Goal: Task Accomplishment & Management: Manage account settings

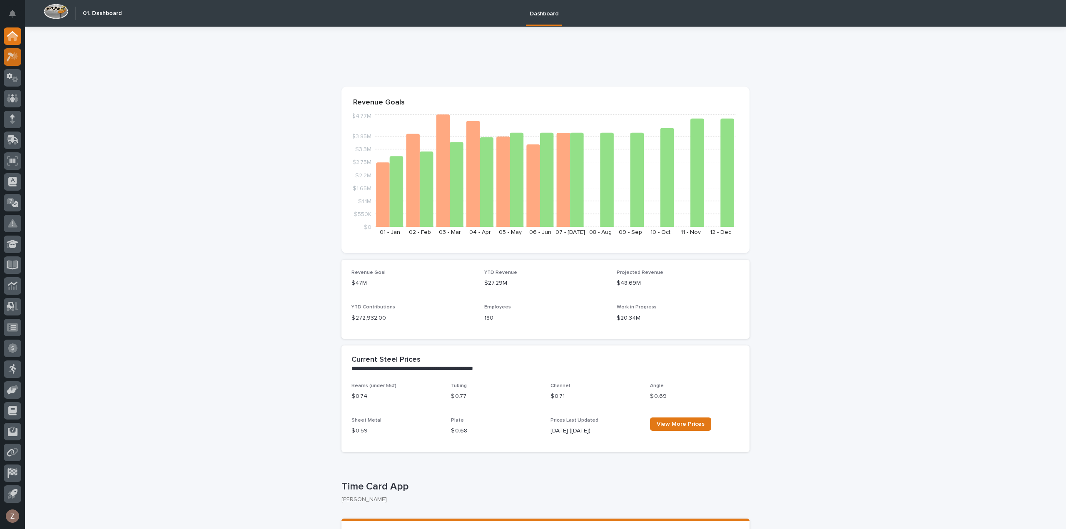
click at [11, 58] on icon at bounding box center [13, 57] width 12 height 10
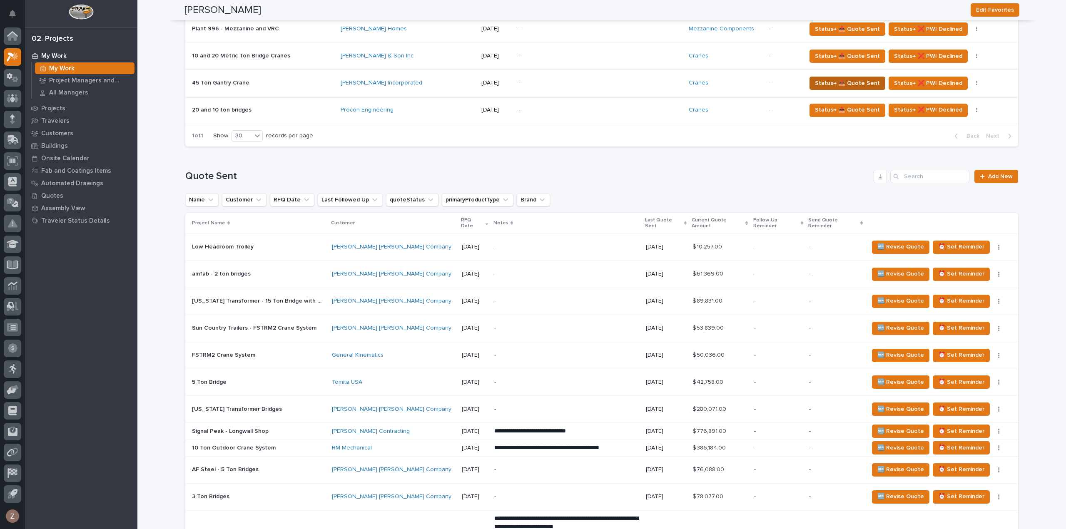
scroll to position [1082, 0]
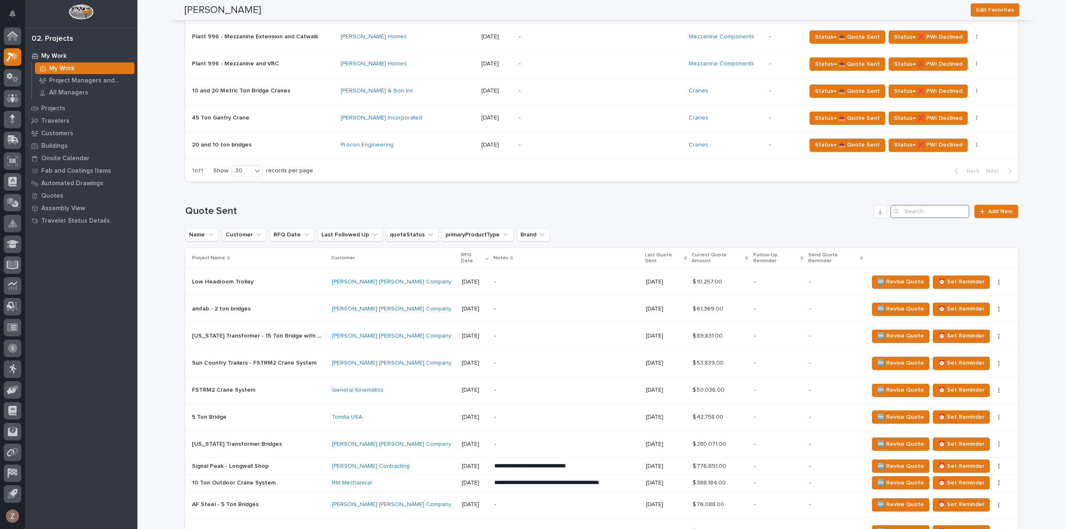
click at [929, 208] on input "Search" at bounding box center [929, 211] width 79 height 13
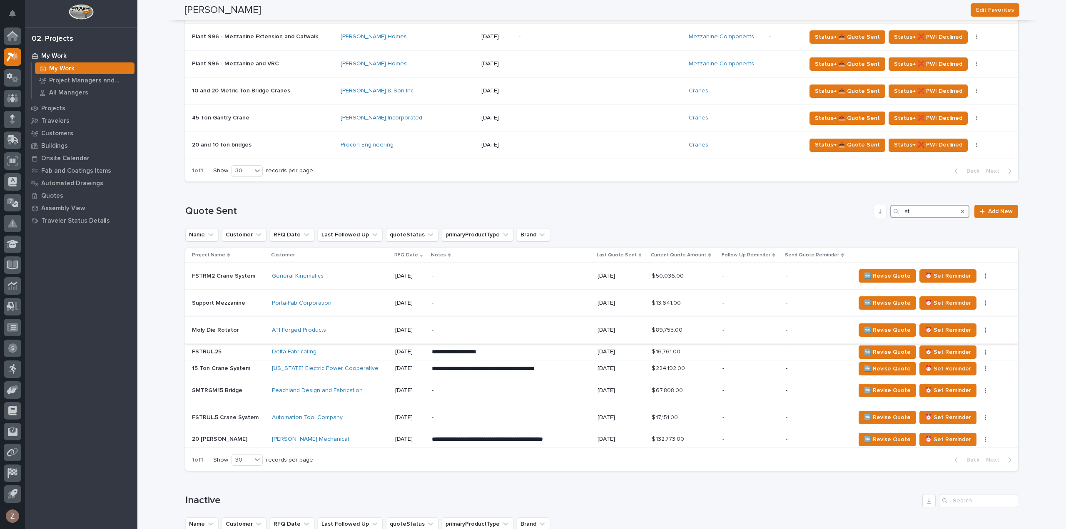
type input "ati"
click at [480, 327] on p "-" at bounding box center [505, 330] width 146 height 7
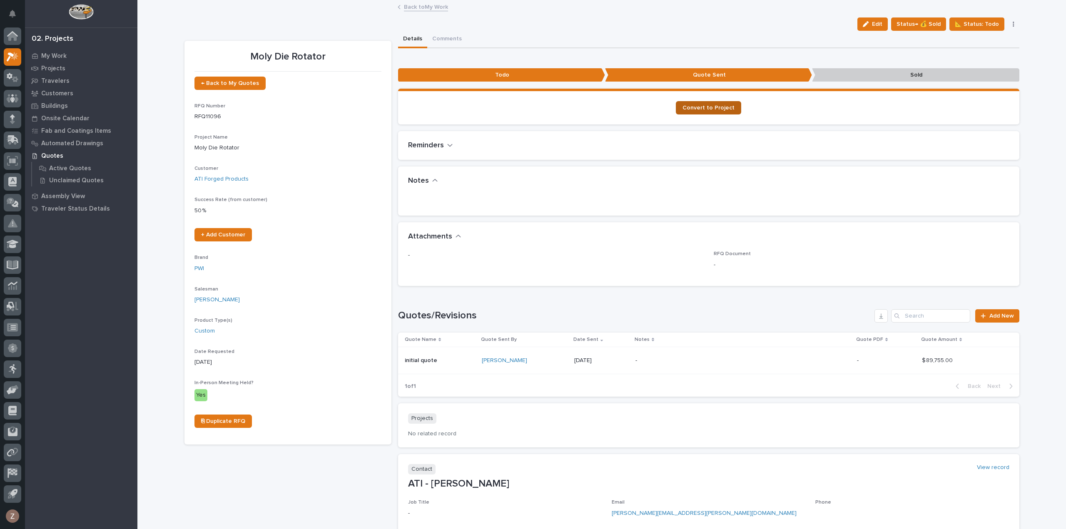
click at [696, 105] on span "Convert to Project" at bounding box center [708, 108] width 52 height 6
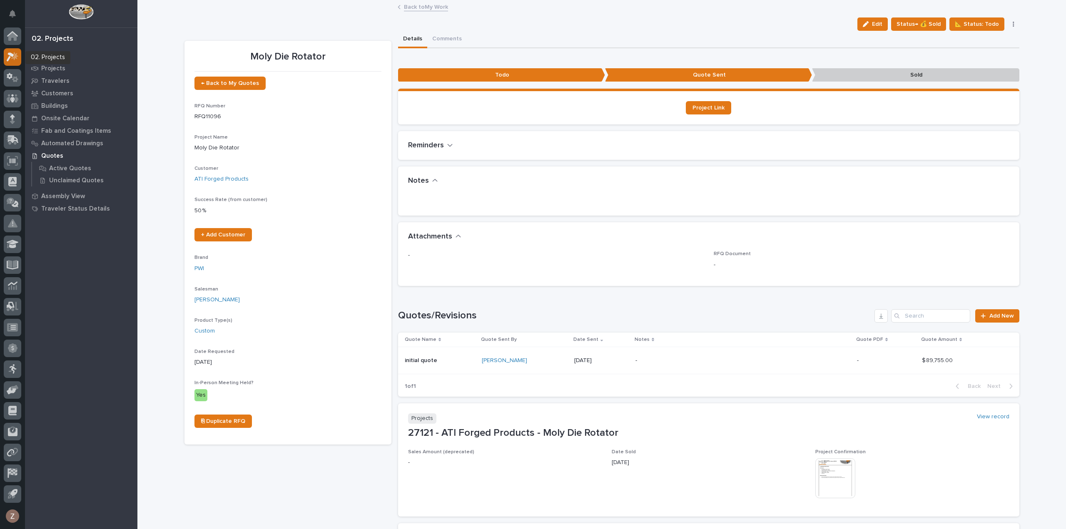
click at [8, 56] on icon at bounding box center [13, 57] width 12 height 10
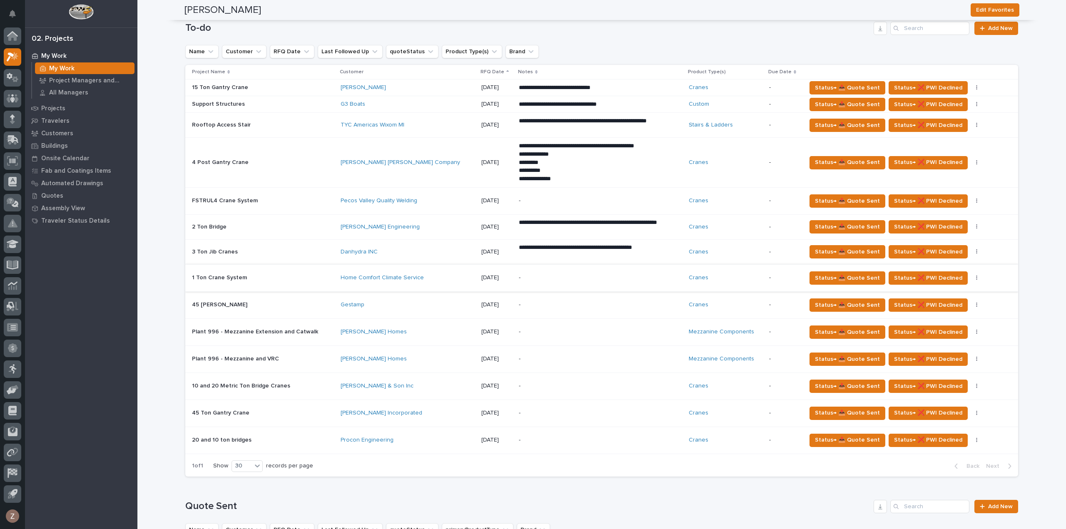
scroll to position [832, 0]
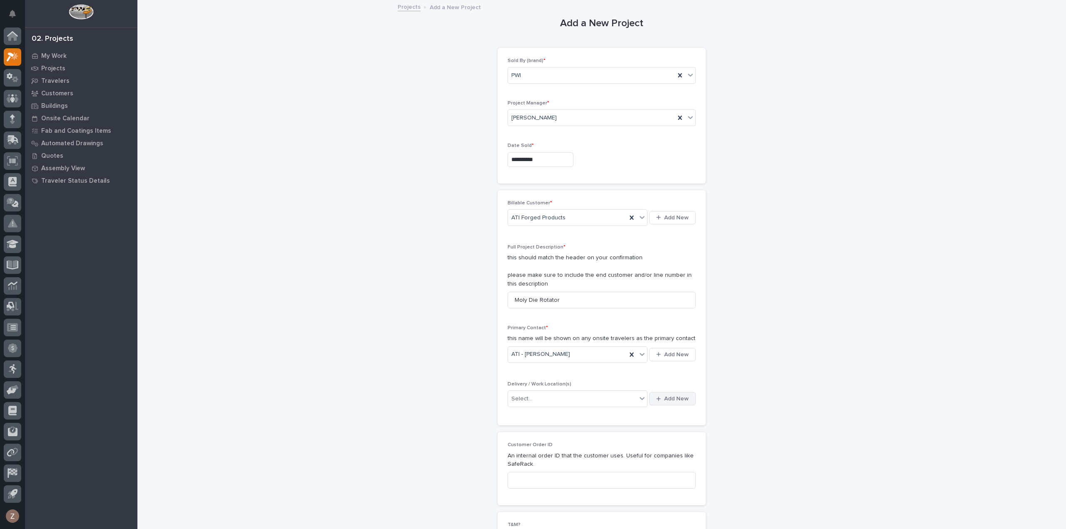
click at [664, 395] on span "Add New" at bounding box center [676, 398] width 25 height 7
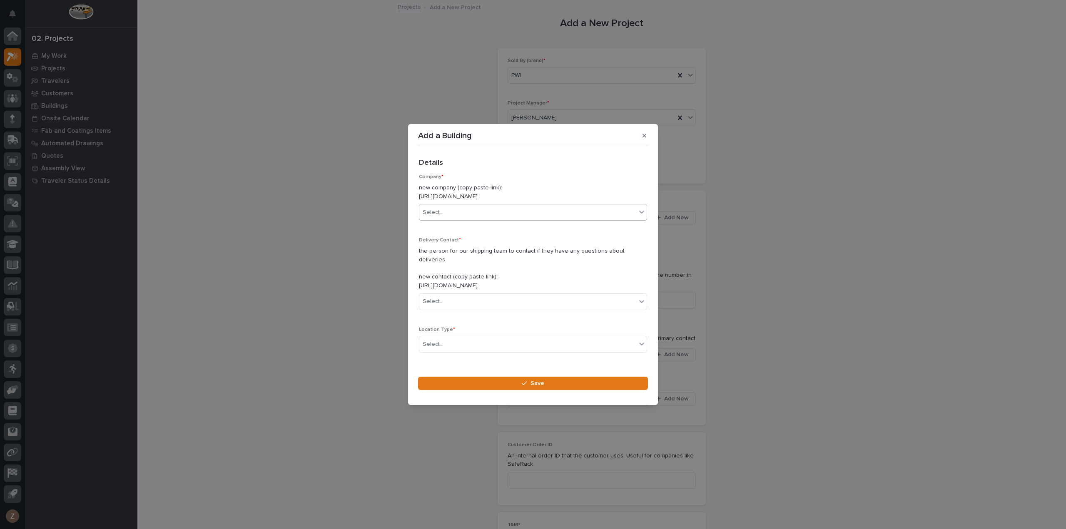
click at [460, 214] on div "Select..." at bounding box center [527, 213] width 217 height 14
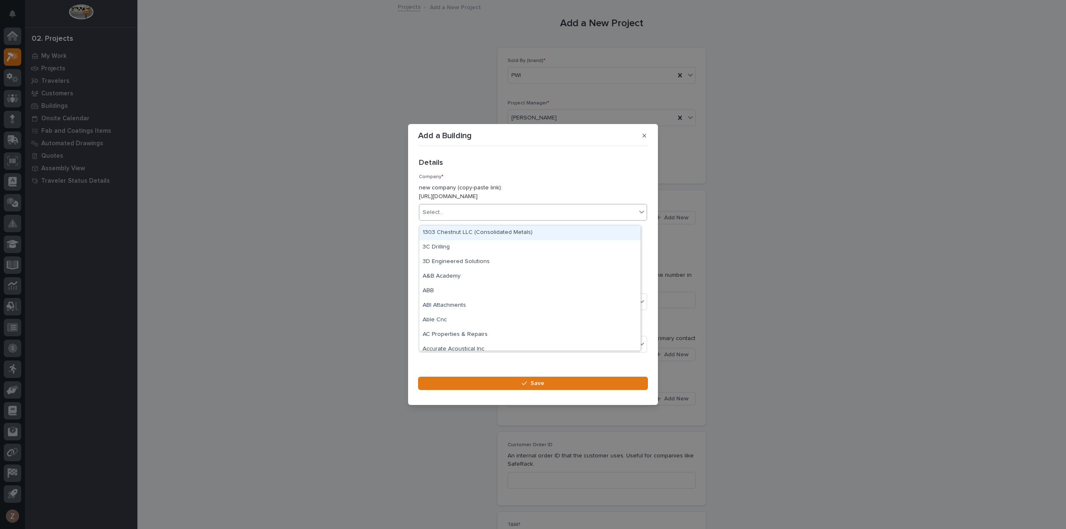
click at [460, 214] on div "Select..." at bounding box center [527, 213] width 217 height 14
type input "*****"
click at [474, 232] on div "ATI Forged Products" at bounding box center [529, 233] width 221 height 15
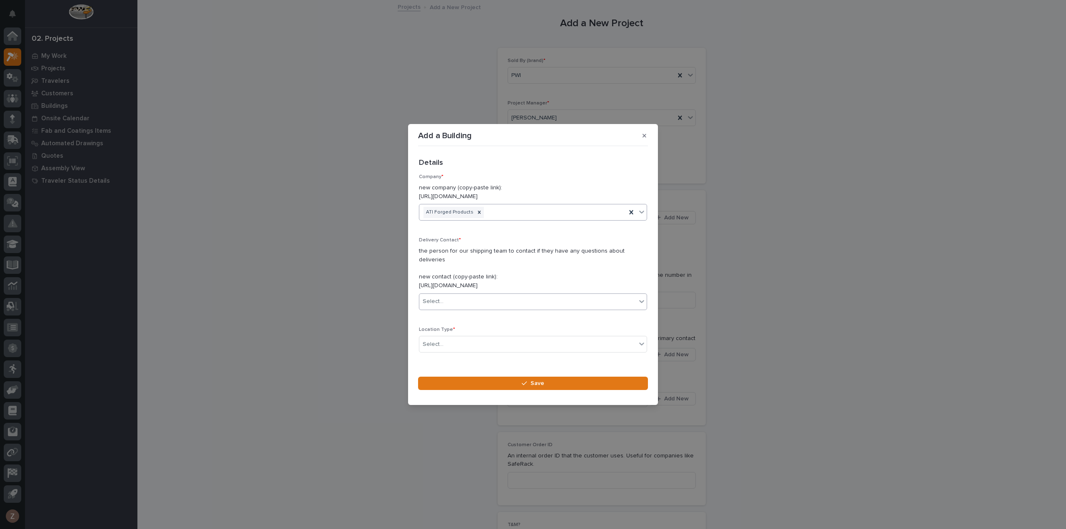
click at [497, 296] on div "Select..." at bounding box center [527, 302] width 217 height 14
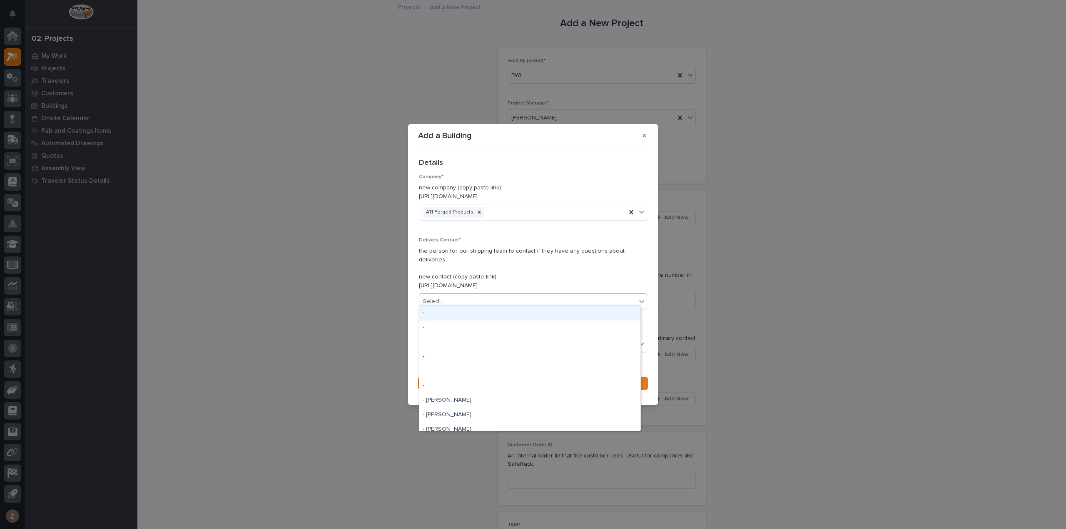
click at [497, 296] on div "Select..." at bounding box center [527, 302] width 217 height 14
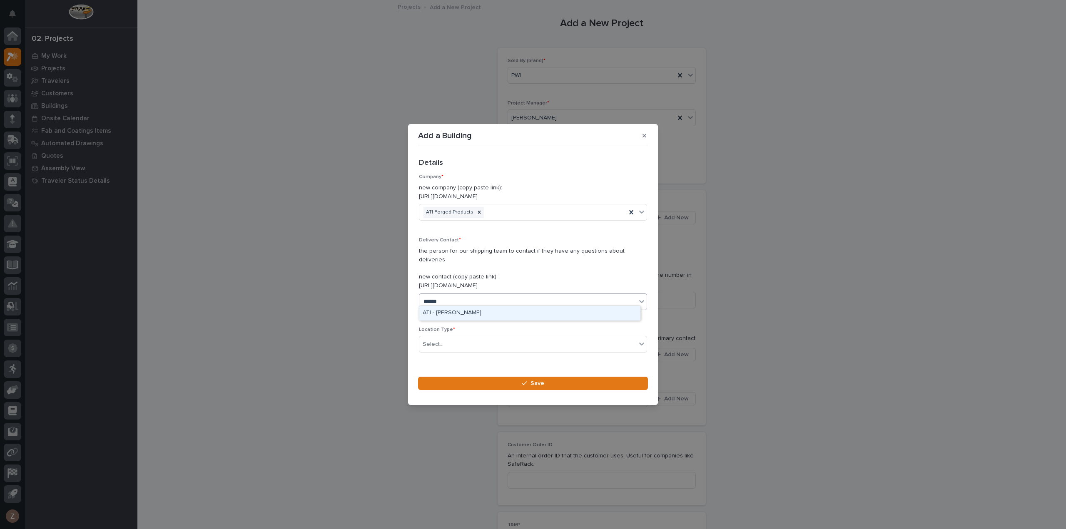
type input "*******"
click at [441, 305] on div "josh ya" at bounding box center [533, 301] width 228 height 17
type input "*********"
click at [455, 309] on div "ATI - [PERSON_NAME]" at bounding box center [529, 313] width 221 height 15
click at [446, 338] on div "Select..." at bounding box center [527, 345] width 217 height 14
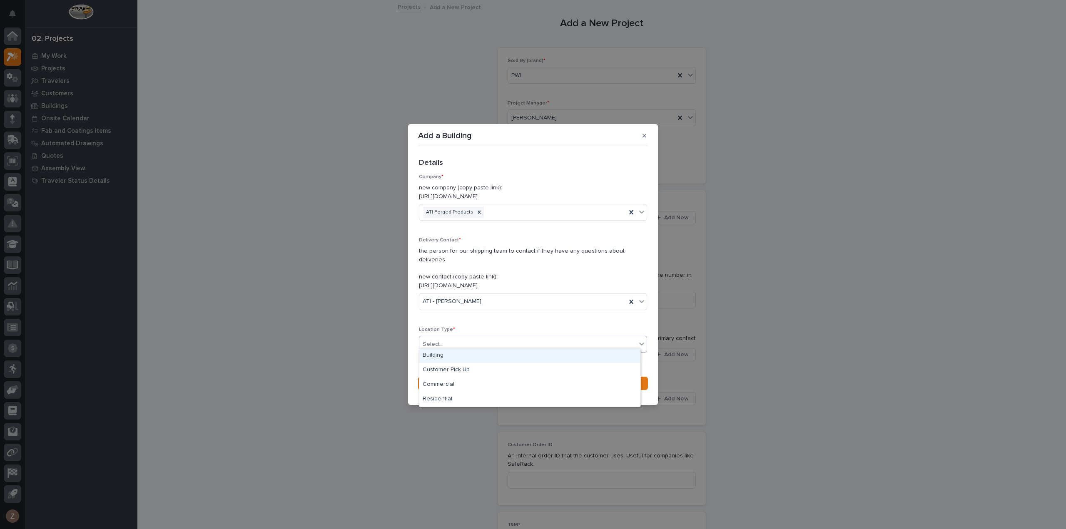
click at [445, 353] on div "Building" at bounding box center [529, 355] width 221 height 15
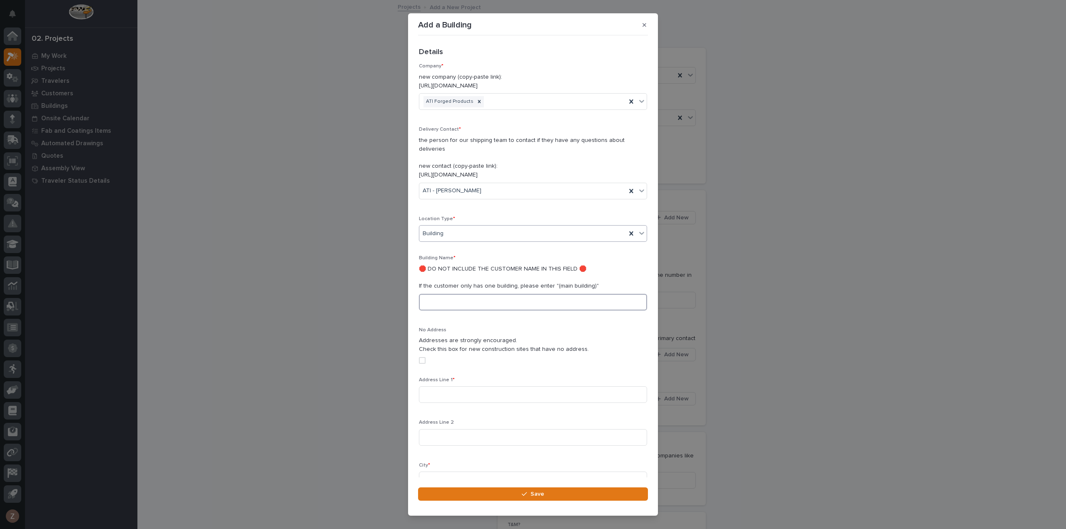
click at [439, 298] on input at bounding box center [533, 302] width 228 height 17
type input "W"
click at [471, 295] on input "Cuda" at bounding box center [533, 302] width 228 height 17
type input "Cudahy Facility"
click at [463, 386] on input at bounding box center [533, 394] width 228 height 17
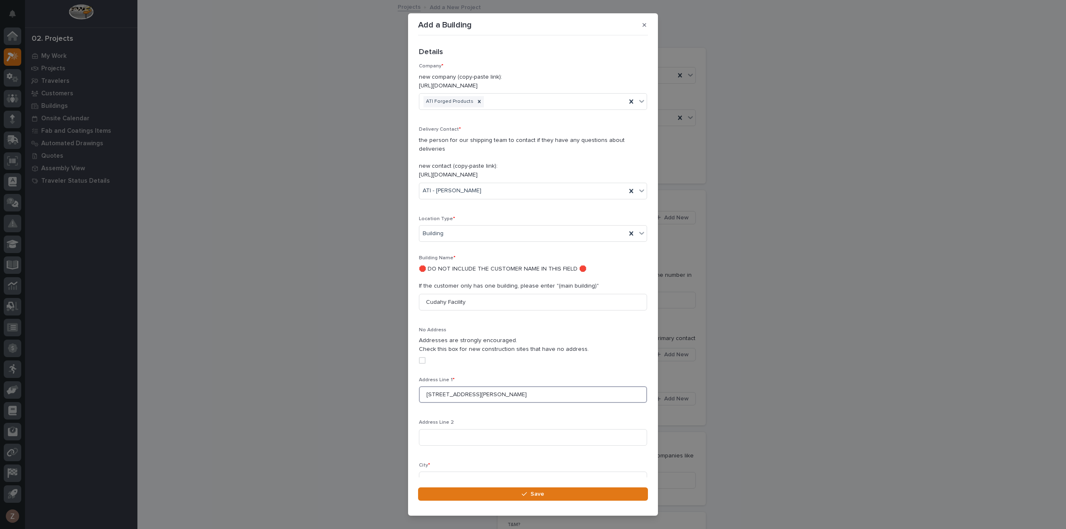
type input "5481 S. Packard Ave."
type input "Cudahy"
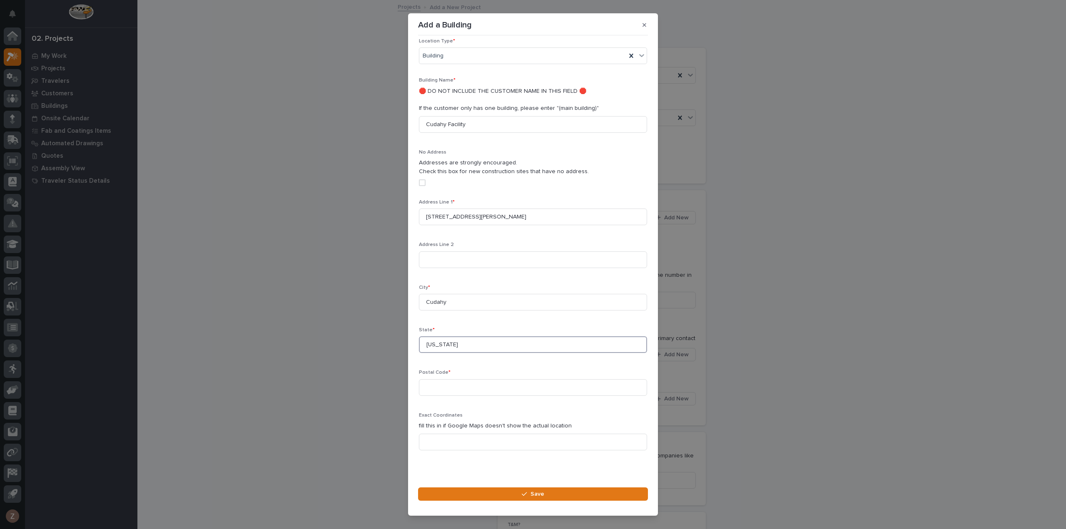
type input "Wisconsin"
type input "53110"
click at [524, 498] on button "Save" at bounding box center [533, 493] width 230 height 13
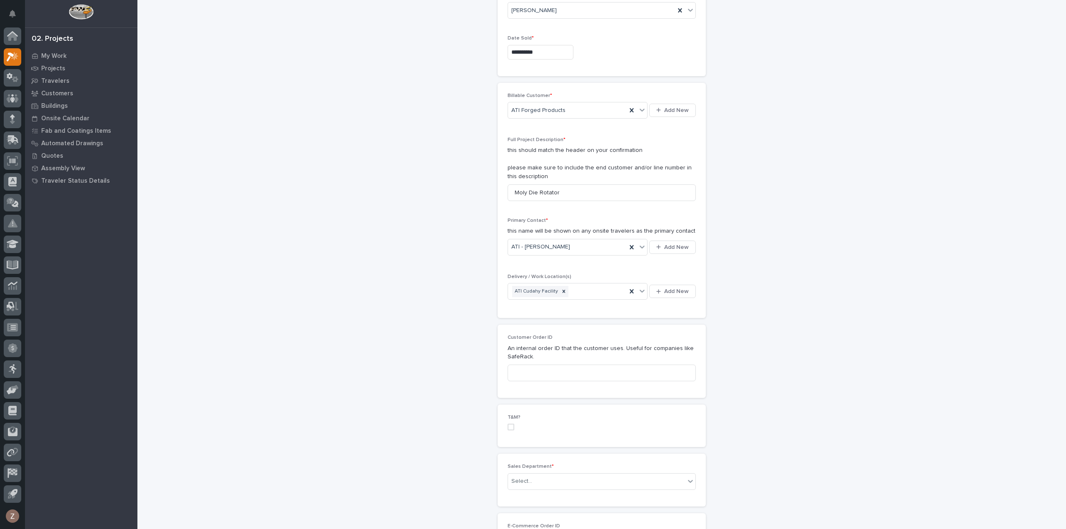
scroll to position [208, 0]
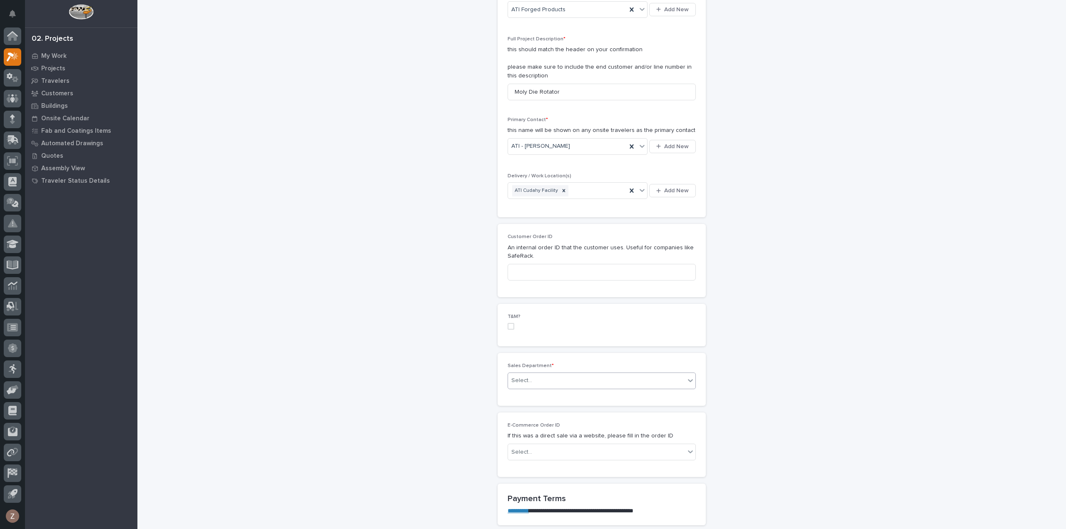
click at [538, 381] on div "Select..." at bounding box center [596, 381] width 177 height 14
drag, startPoint x: 535, startPoint y: 402, endPoint x: 537, endPoint y: 392, distance: 10.6
click at [537, 392] on span "National Sales" at bounding box center [529, 394] width 42 height 9
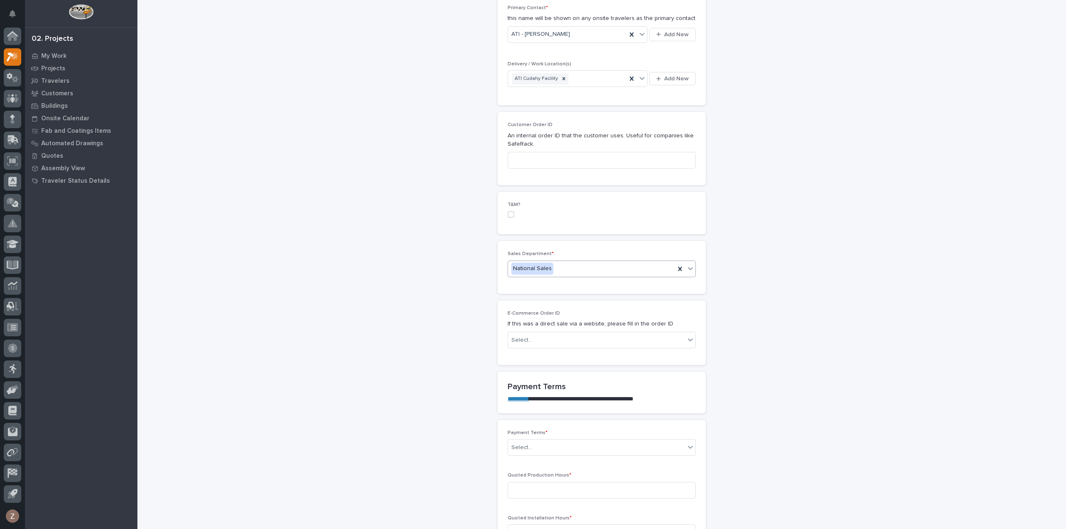
scroll to position [333, 0]
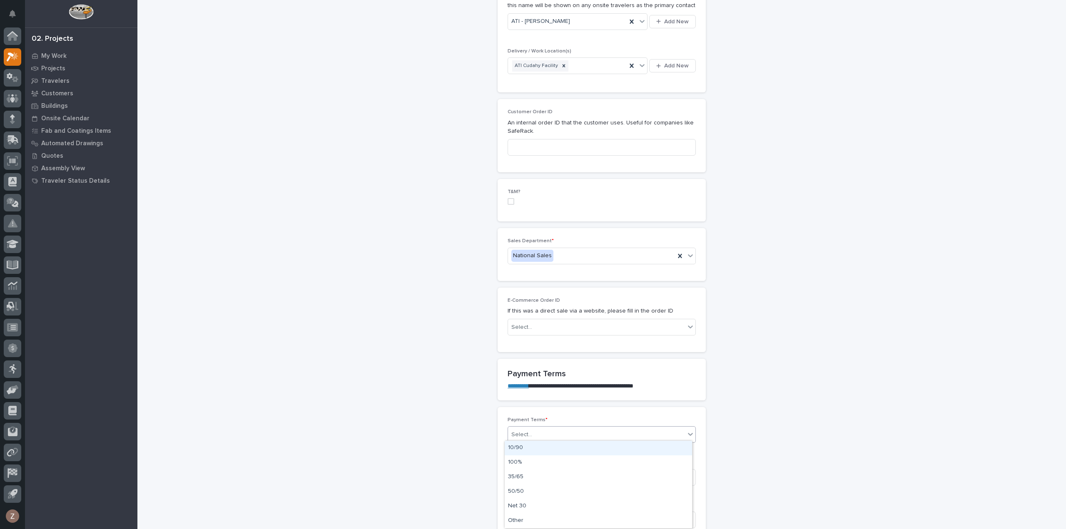
click at [585, 432] on div "Select..." at bounding box center [596, 435] width 177 height 14
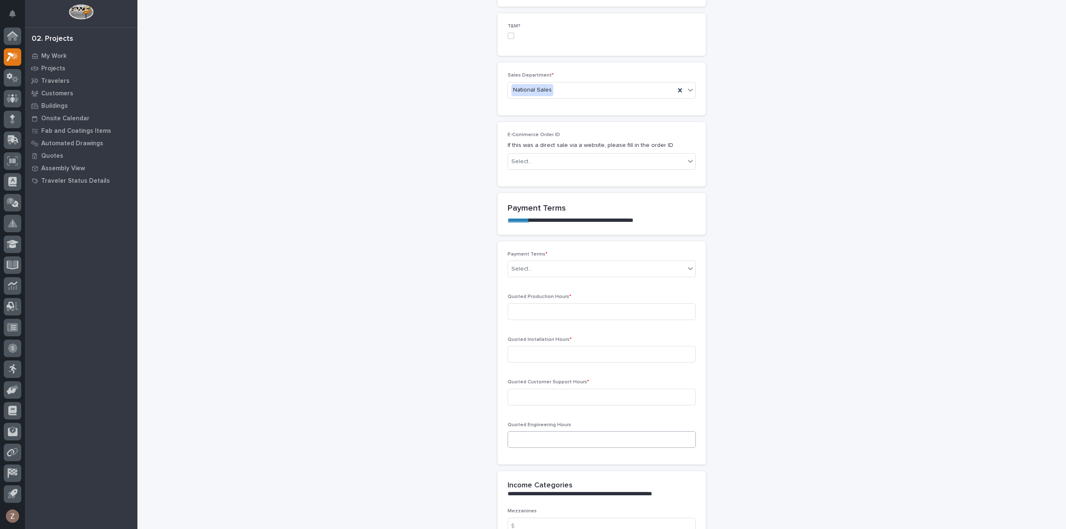
scroll to position [499, 0]
click at [572, 309] on input at bounding box center [601, 311] width 188 height 17
type input "241"
click at [528, 352] on input at bounding box center [601, 353] width 188 height 17
type input "43"
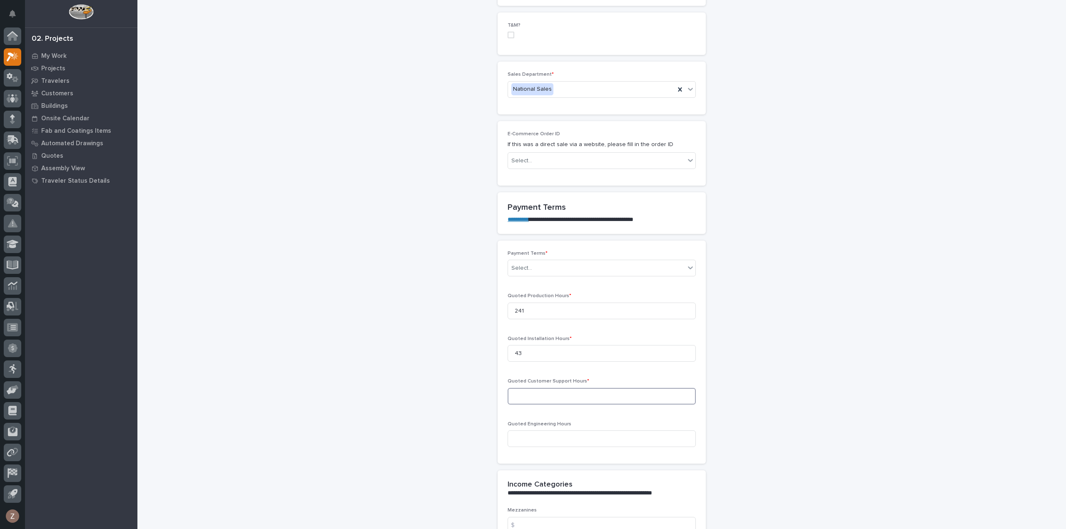
click at [603, 397] on input at bounding box center [601, 396] width 188 height 17
click at [536, 393] on input at bounding box center [601, 396] width 188 height 17
type input "0"
click at [572, 439] on input at bounding box center [601, 438] width 188 height 17
type input "100"
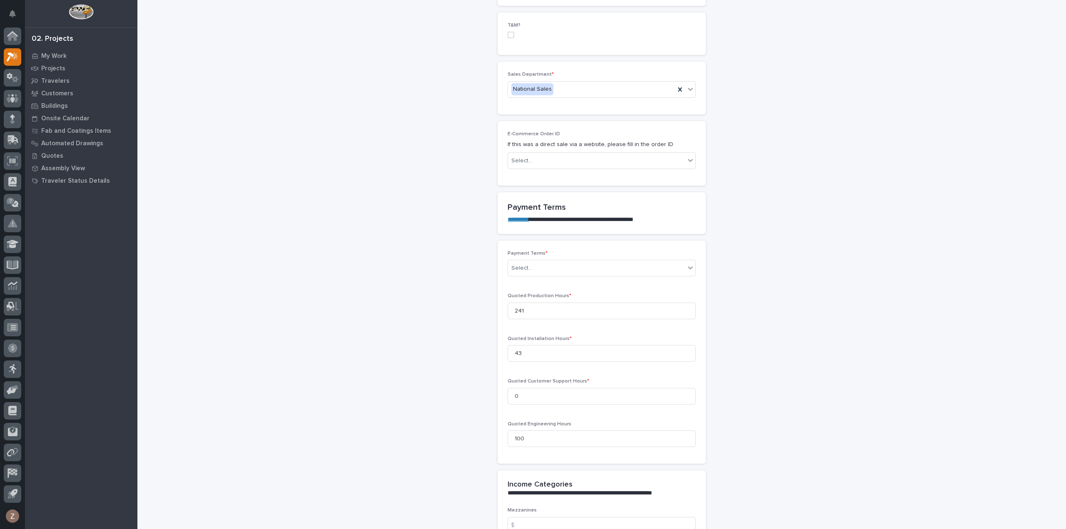
click at [812, 390] on div "**********" at bounding box center [601, 373] width 835 height 1744
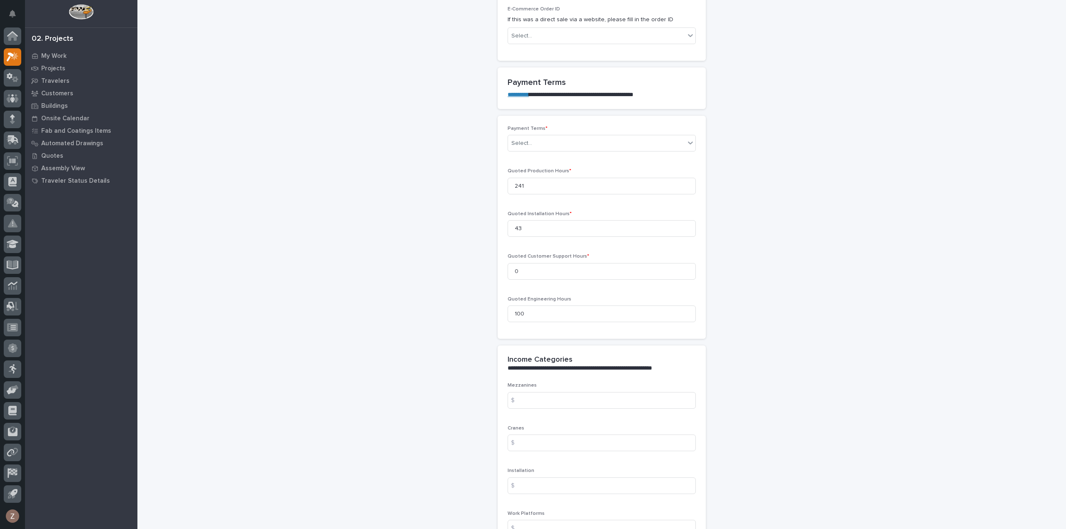
scroll to position [666, 0]
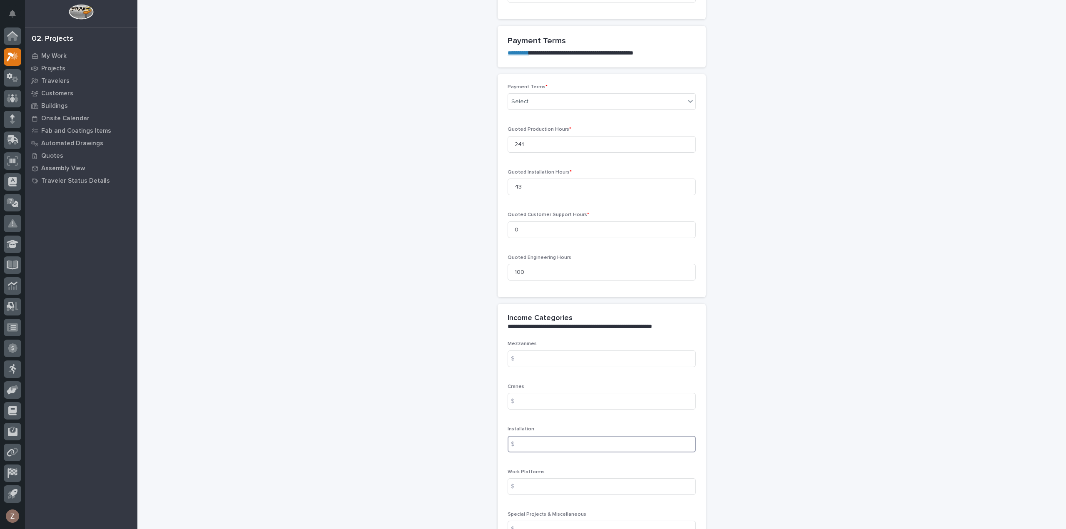
click at [565, 444] on input at bounding box center [601, 444] width 188 height 17
type input "6238"
click at [574, 396] on input at bounding box center [601, 401] width 188 height 17
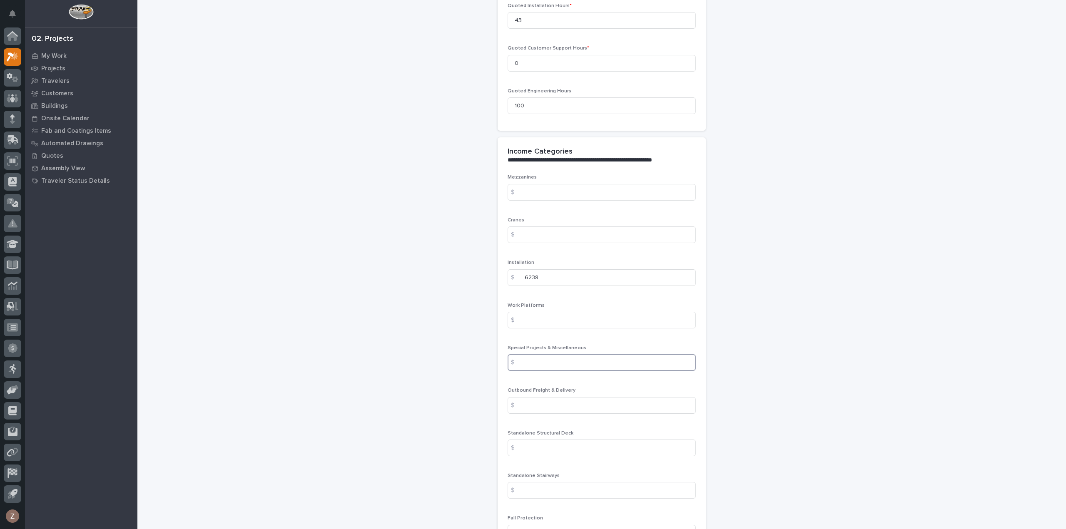
click at [598, 360] on input at bounding box center [601, 362] width 188 height 17
click at [581, 403] on input at bounding box center [601, 405] width 188 height 17
type input "518"
click at [576, 361] on input at bounding box center [601, 362] width 188 height 17
type input "82135.05"
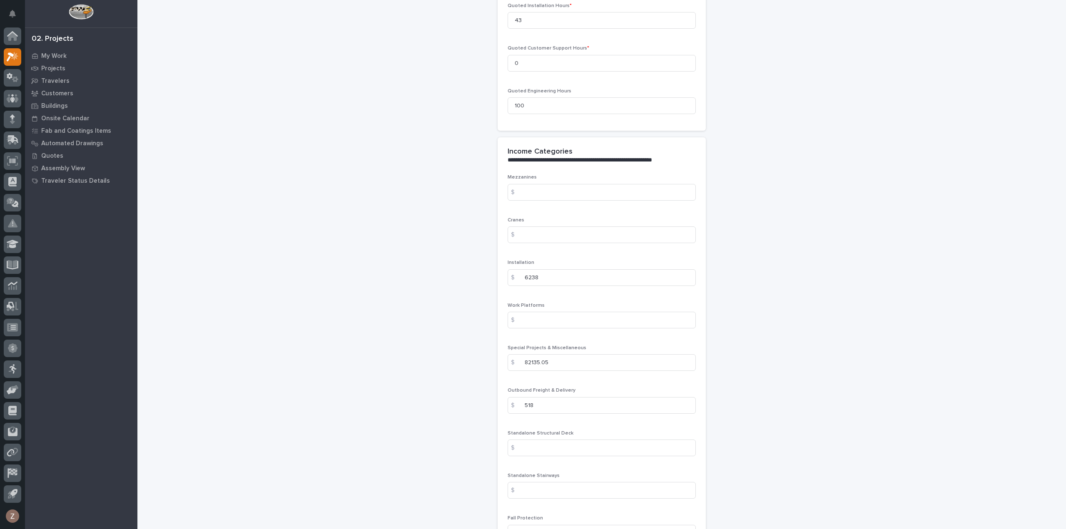
click at [833, 153] on div "**********" at bounding box center [601, 40] width 835 height 1744
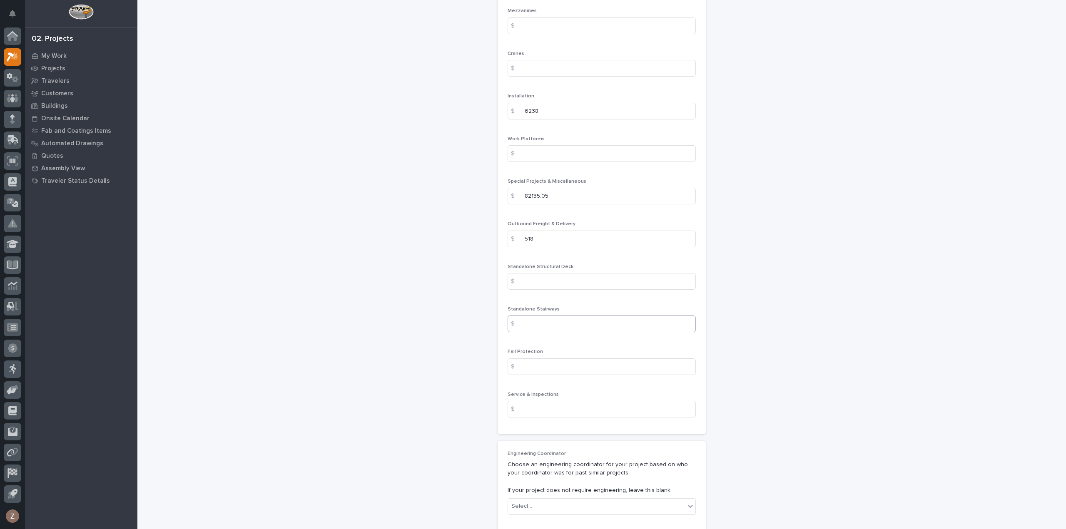
scroll to position [1249, 0]
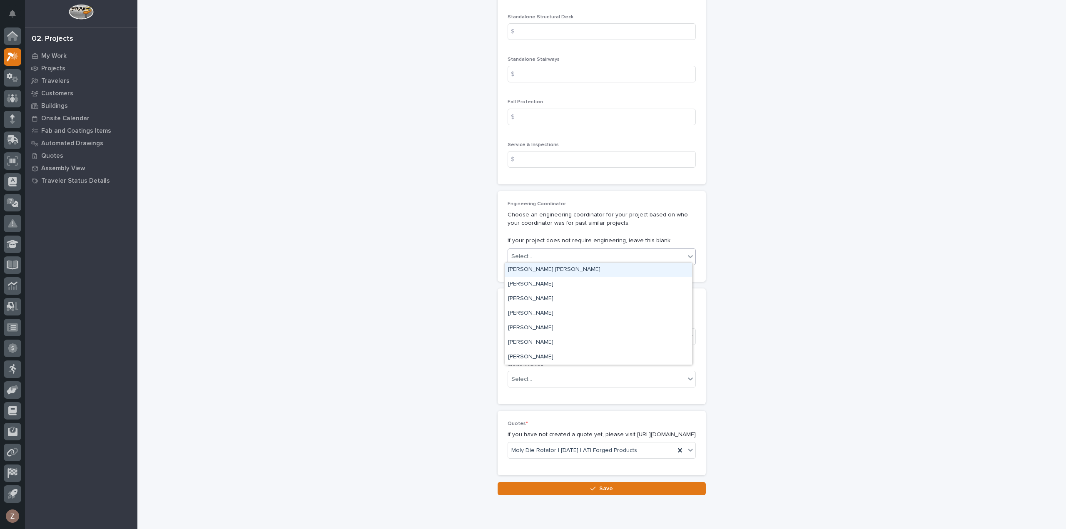
click at [548, 250] on div "Select..." at bounding box center [596, 257] width 177 height 14
click at [546, 250] on div "Select..." at bounding box center [596, 257] width 177 height 14
click at [556, 251] on div "Select..." at bounding box center [596, 257] width 177 height 14
click at [546, 286] on div "Darren Miller" at bounding box center [597, 284] width 187 height 15
click at [584, 334] on div "Select..." at bounding box center [596, 337] width 177 height 14
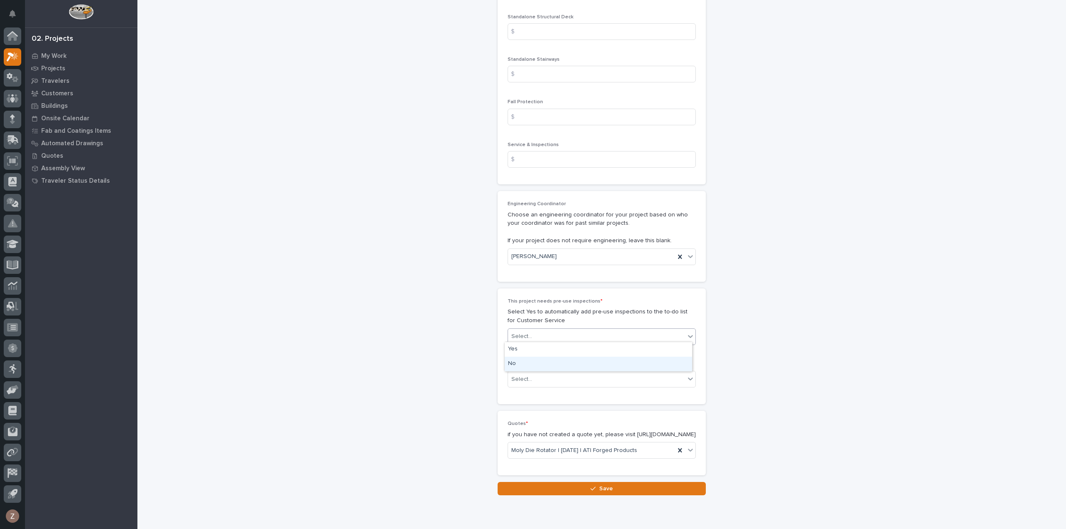
click at [594, 365] on div "No" at bounding box center [597, 364] width 187 height 15
click at [605, 380] on div "Select..." at bounding box center [596, 380] width 177 height 14
click at [587, 394] on div "Production" at bounding box center [597, 392] width 187 height 15
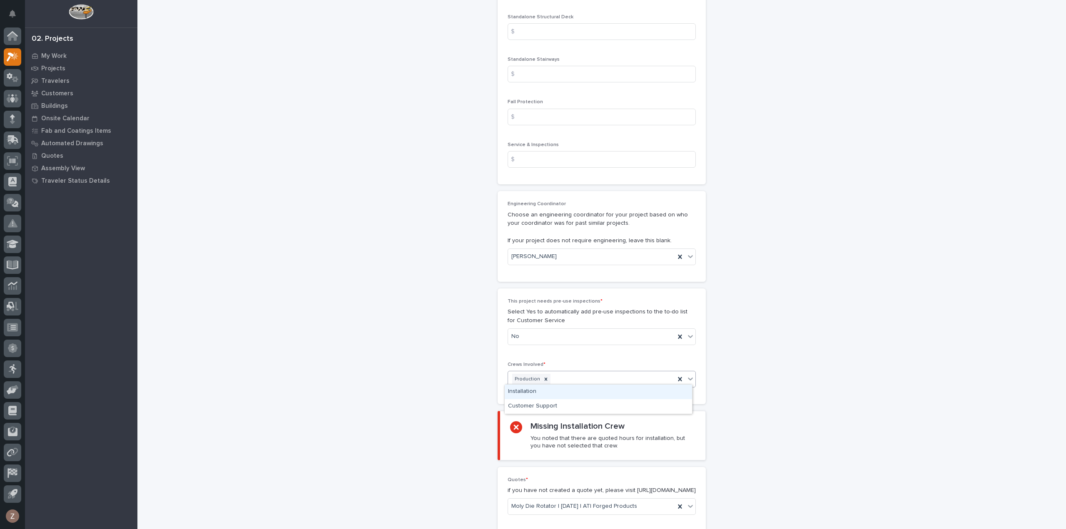
click at [606, 375] on div "Production" at bounding box center [591, 379] width 167 height 15
click at [598, 398] on div "Installation" at bounding box center [597, 392] width 187 height 15
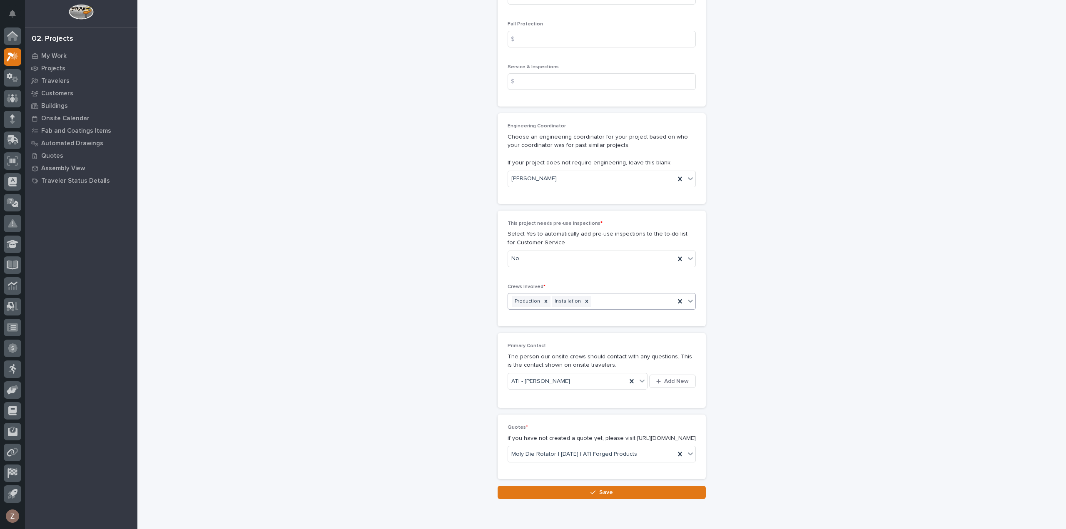
scroll to position [1366, 0]
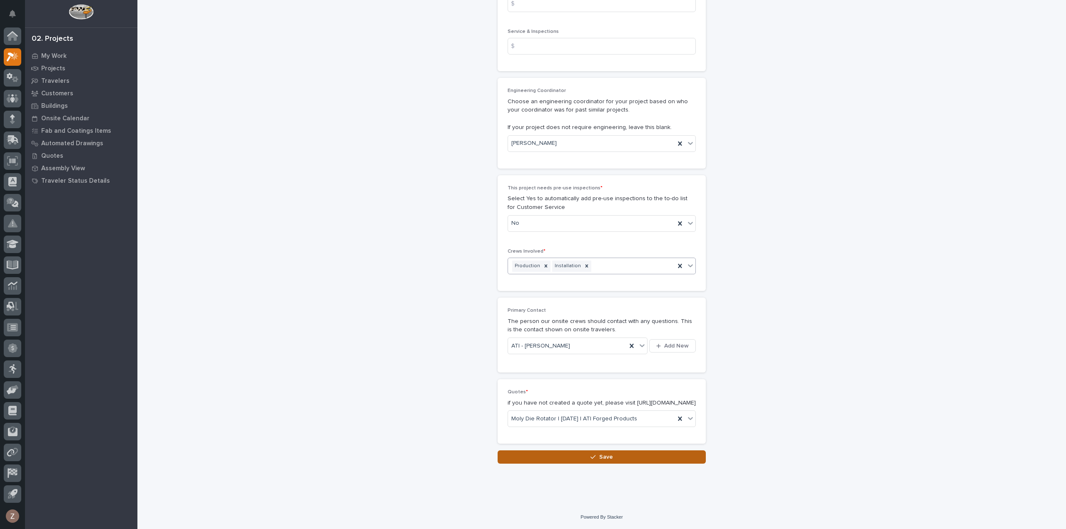
click at [599, 455] on span "Save" at bounding box center [606, 456] width 14 height 7
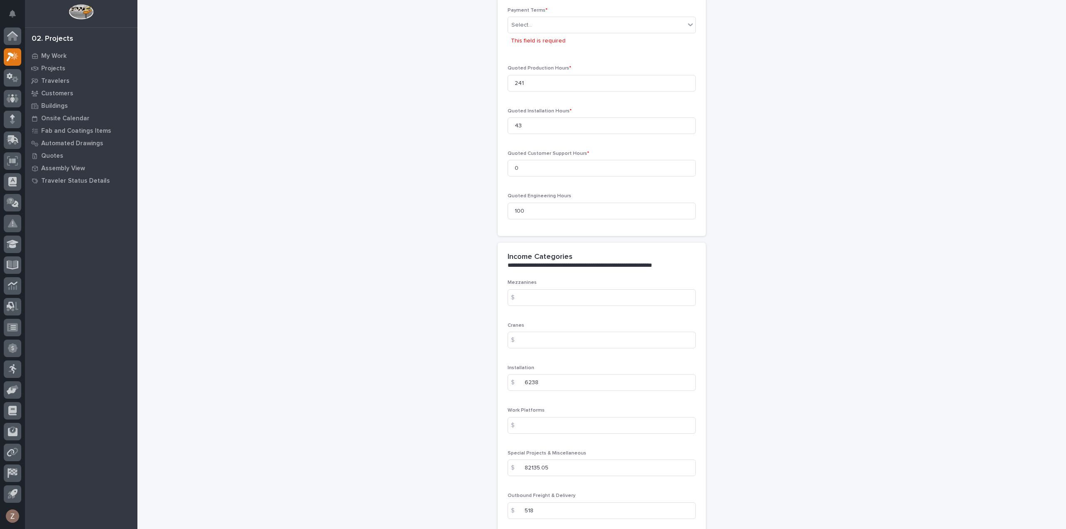
scroll to position [603, 0]
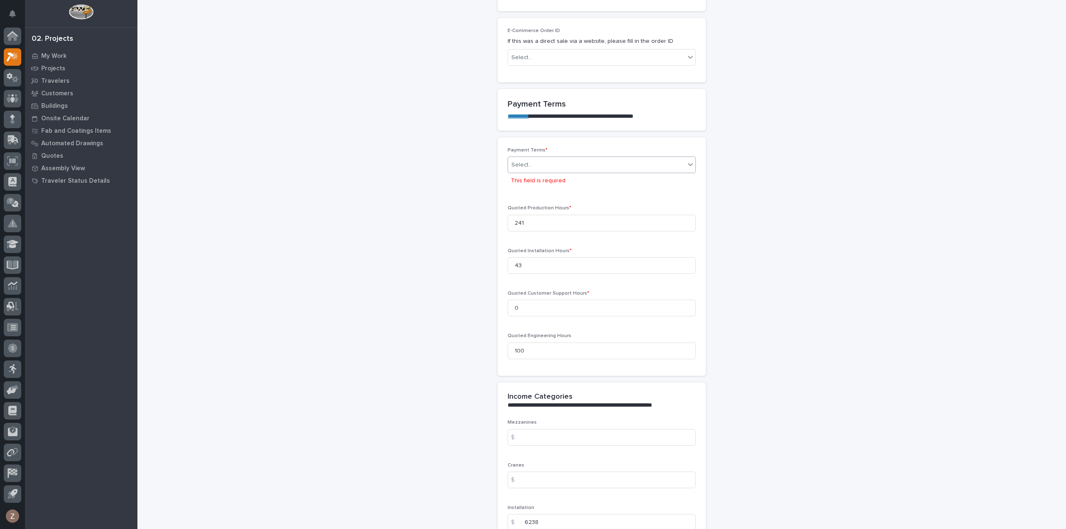
click at [595, 165] on div "Select..." at bounding box center [596, 165] width 177 height 14
click at [580, 202] on div "35/65" at bounding box center [597, 207] width 187 height 15
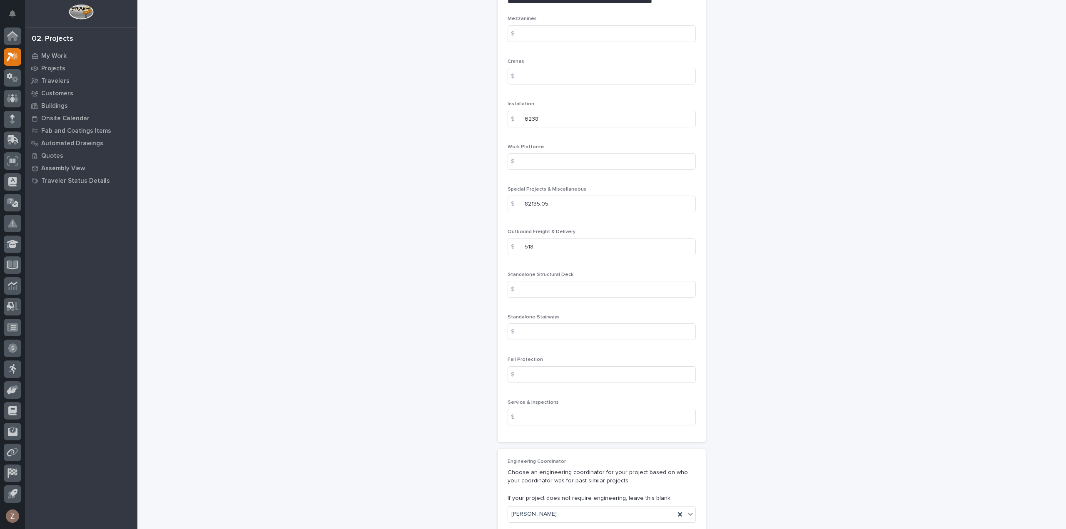
scroll to position [1366, 0]
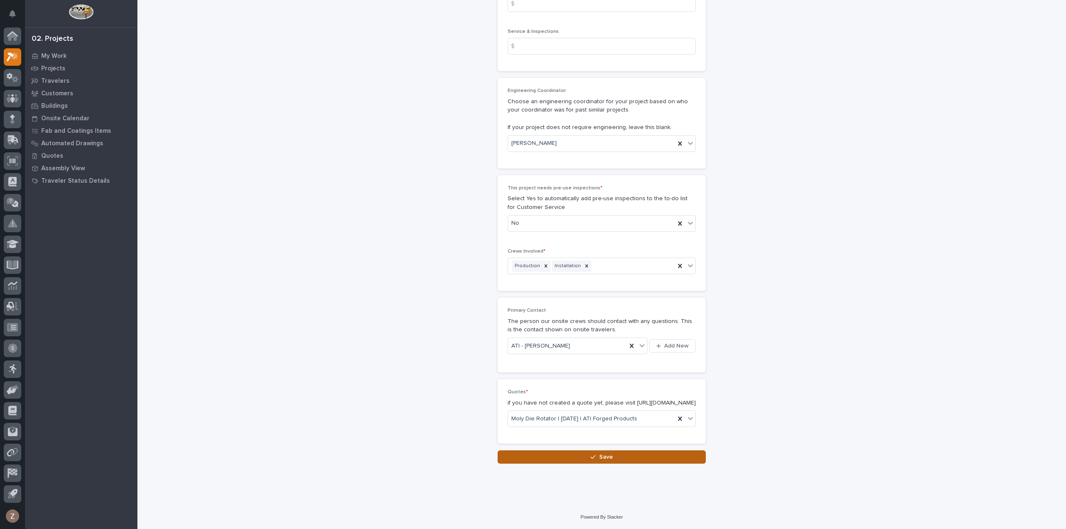
click at [616, 457] on button "Save" at bounding box center [601, 456] width 208 height 13
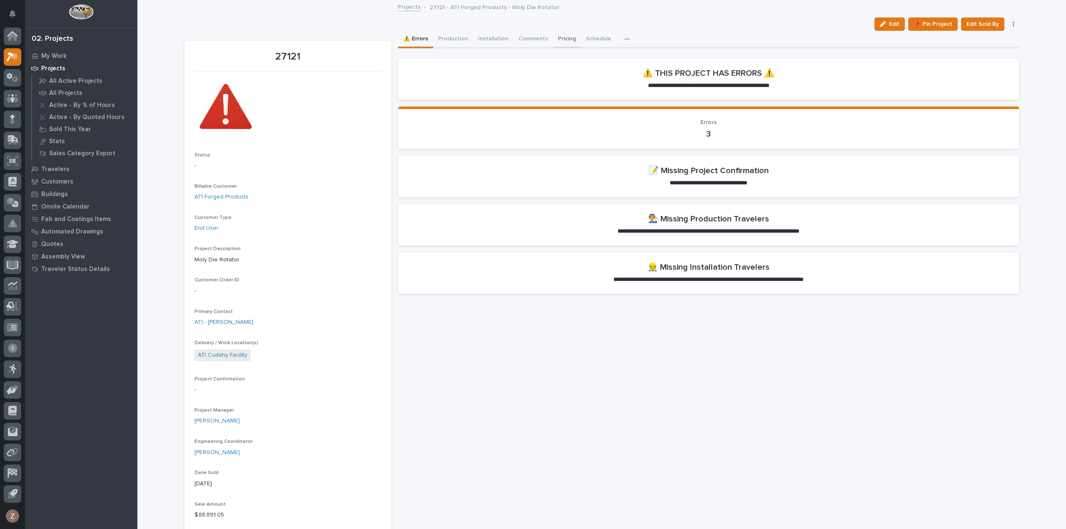
click at [445, 36] on button "Production" at bounding box center [453, 39] width 40 height 17
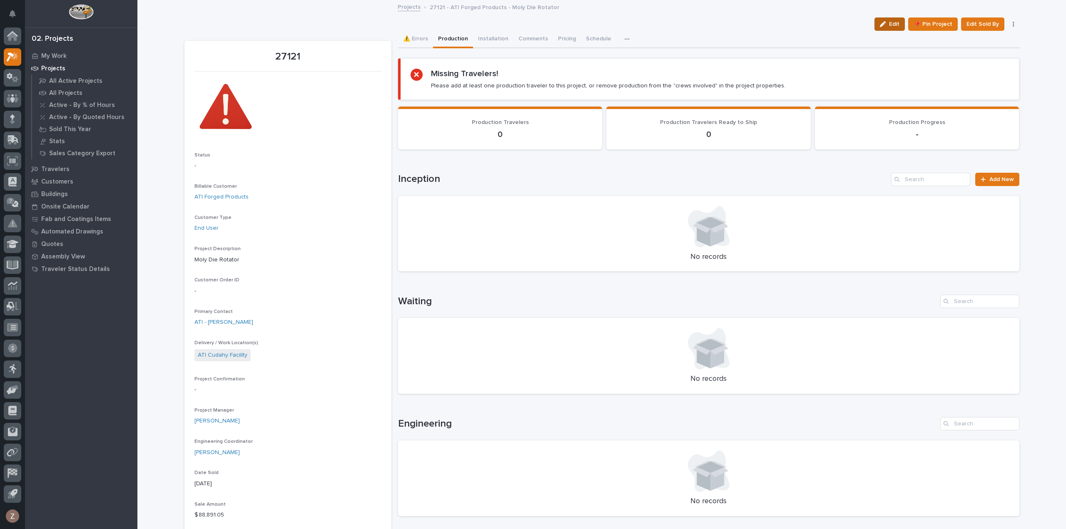
click at [896, 24] on span "Edit" at bounding box center [894, 23] width 10 height 7
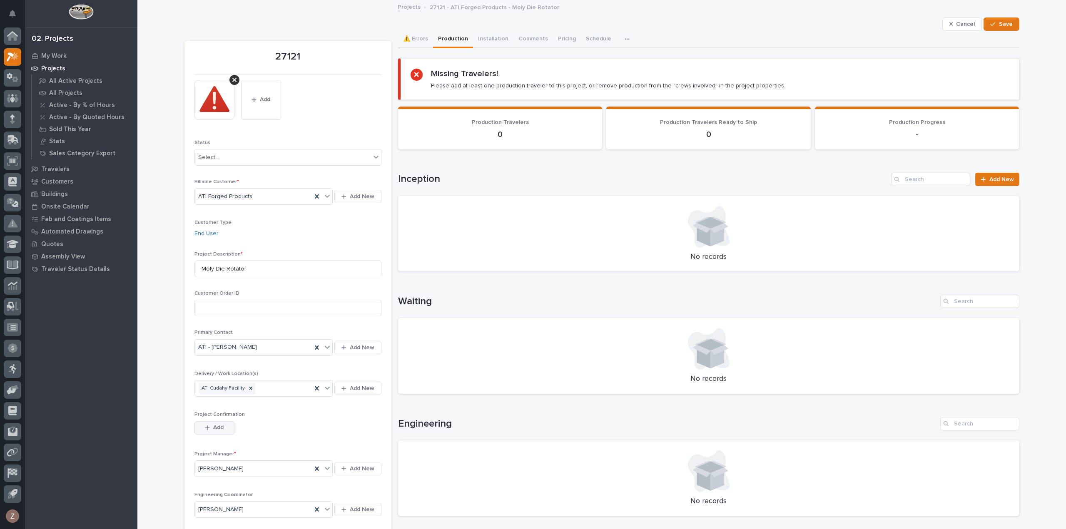
click at [215, 430] on span "Add" at bounding box center [218, 427] width 10 height 7
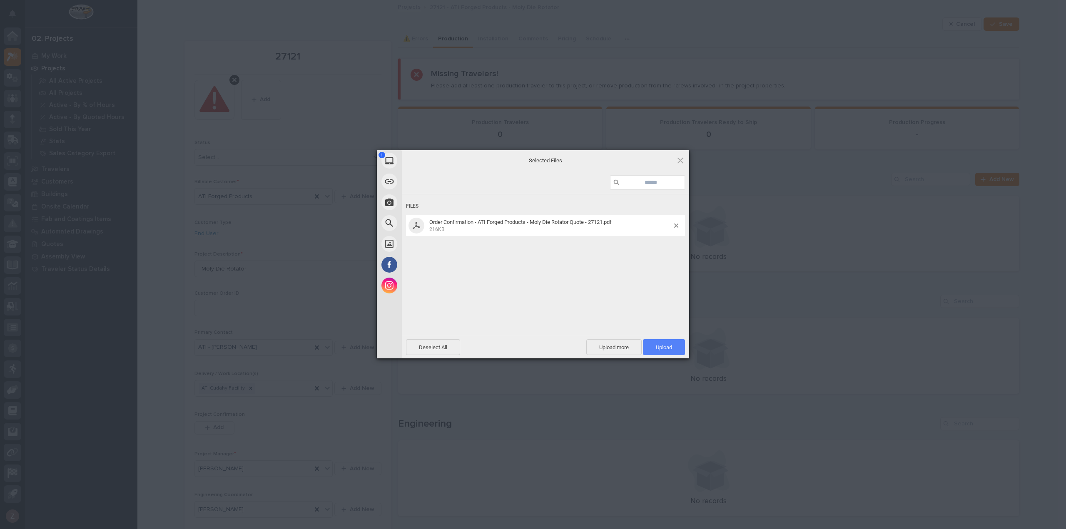
click at [661, 347] on span "Upload 1" at bounding box center [664, 347] width 16 height 6
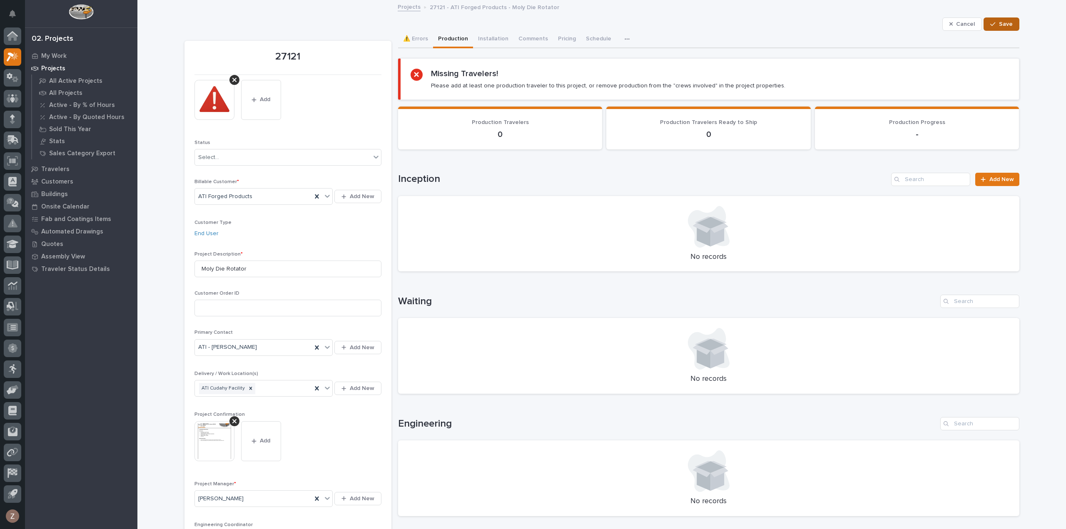
click at [1001, 21] on span "Save" at bounding box center [1006, 23] width 14 height 7
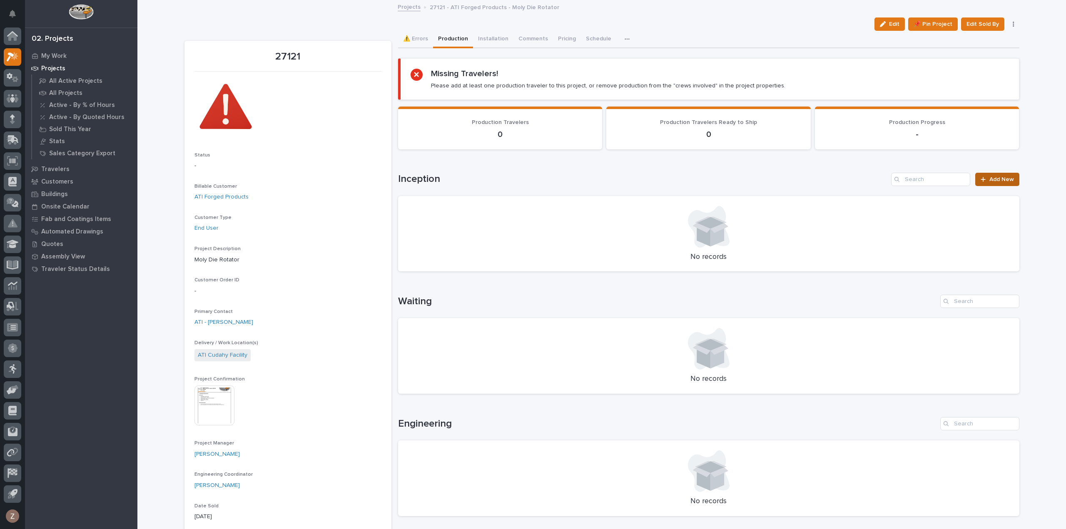
click at [1006, 178] on span "Add New" at bounding box center [1001, 179] width 25 height 6
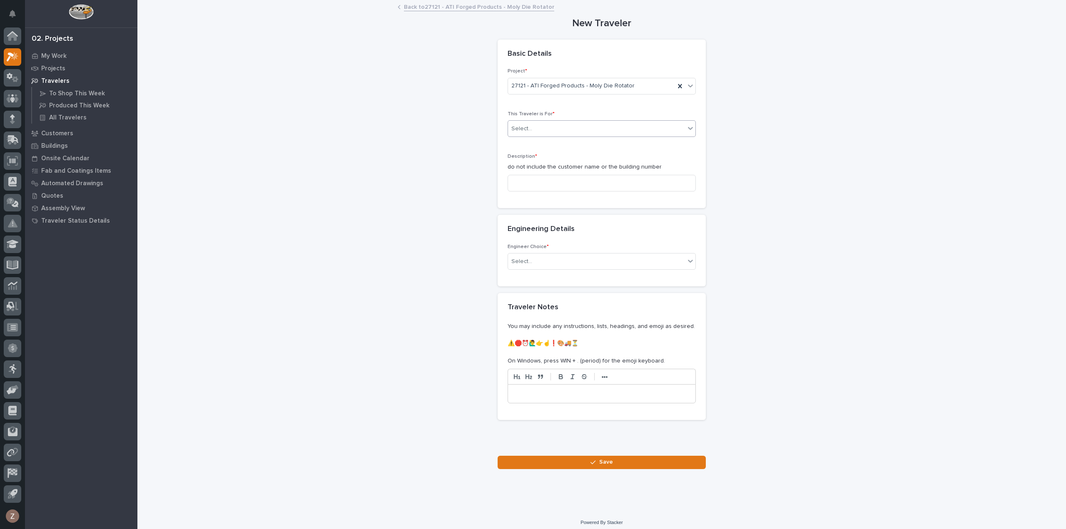
click at [597, 125] on div "Select..." at bounding box center [596, 129] width 177 height 14
click at [626, 126] on div "Select..." at bounding box center [596, 129] width 177 height 14
click at [621, 129] on div "Select..." at bounding box center [596, 129] width 177 height 14
click at [599, 144] on div "Production" at bounding box center [597, 144] width 187 height 15
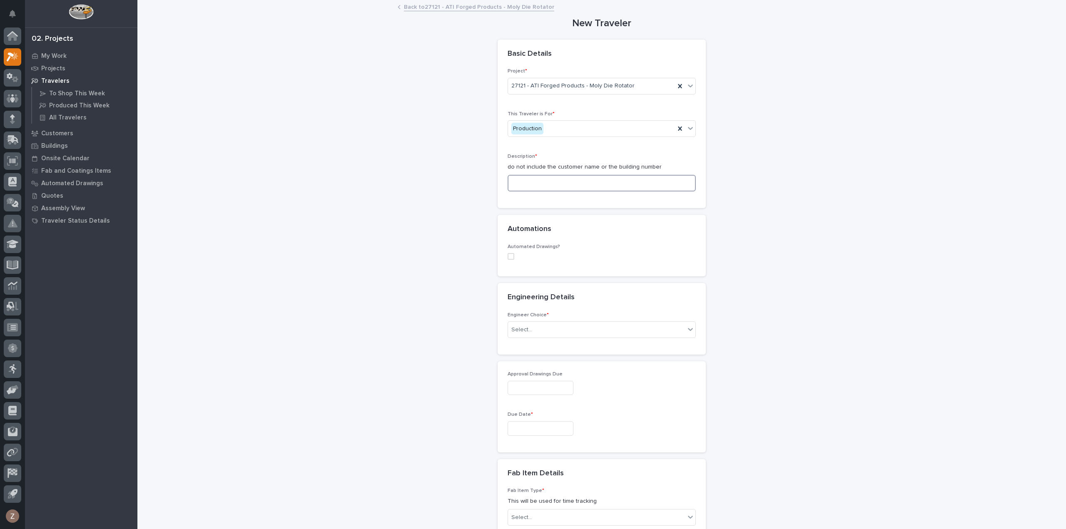
click at [585, 182] on input at bounding box center [601, 183] width 188 height 17
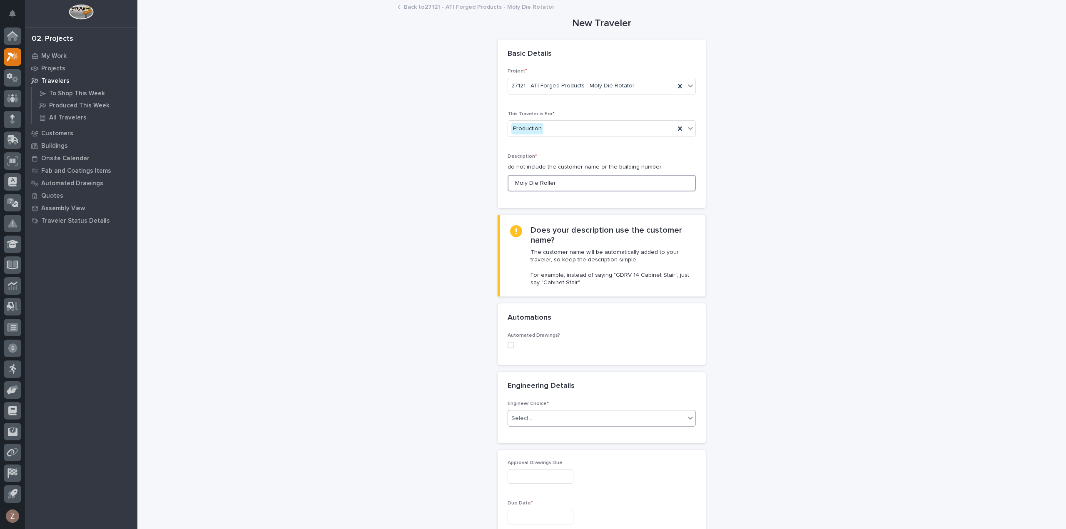
type input "Moly Die Roller"
click at [635, 420] on div "Select..." at bounding box center [596, 419] width 177 height 14
click at [563, 461] on div "I know who will draw this" at bounding box center [597, 462] width 187 height 15
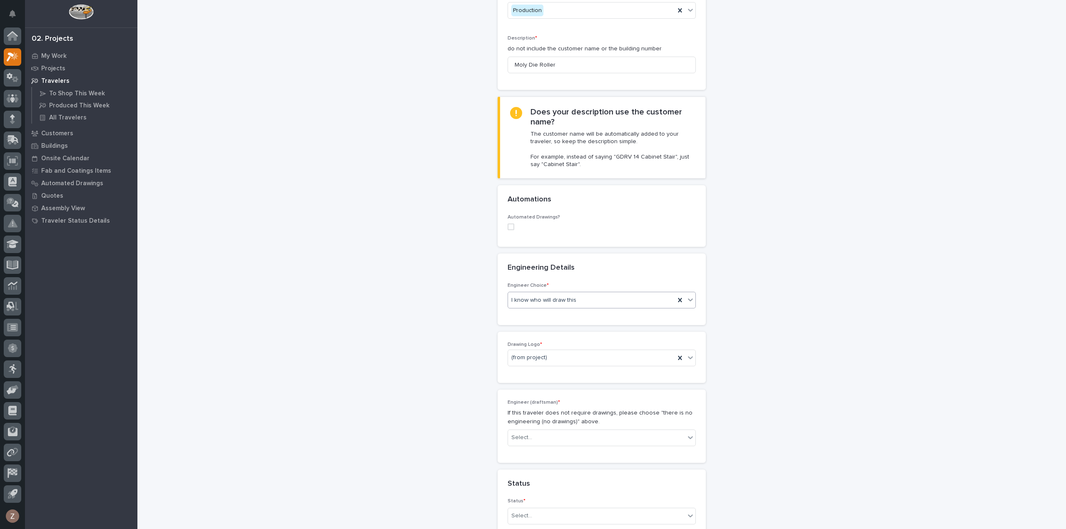
scroll to position [208, 0]
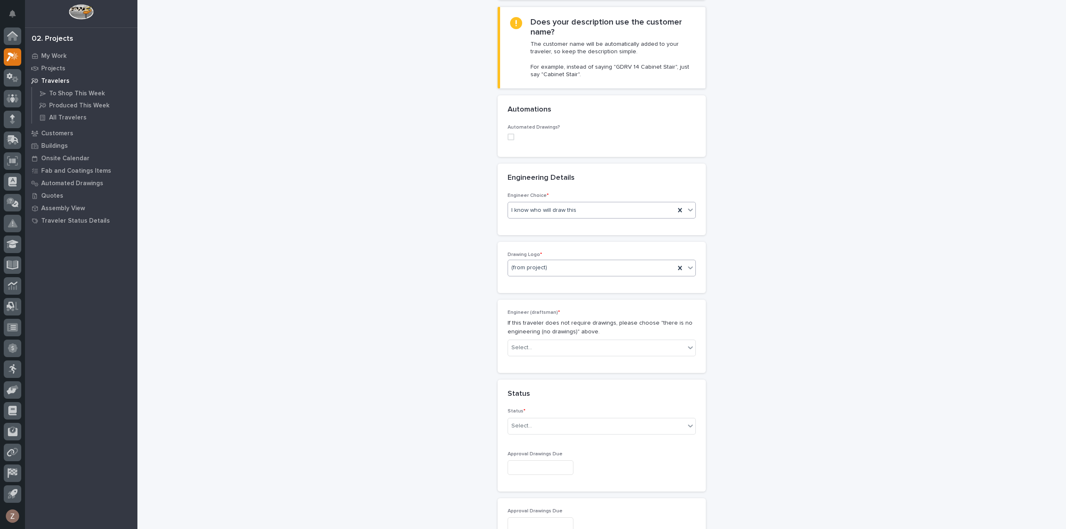
click at [557, 266] on div "(from project)" at bounding box center [591, 268] width 167 height 14
click at [542, 306] on div "PWI" at bounding box center [597, 311] width 187 height 15
click at [547, 345] on div "Select..." at bounding box center [596, 348] width 177 height 14
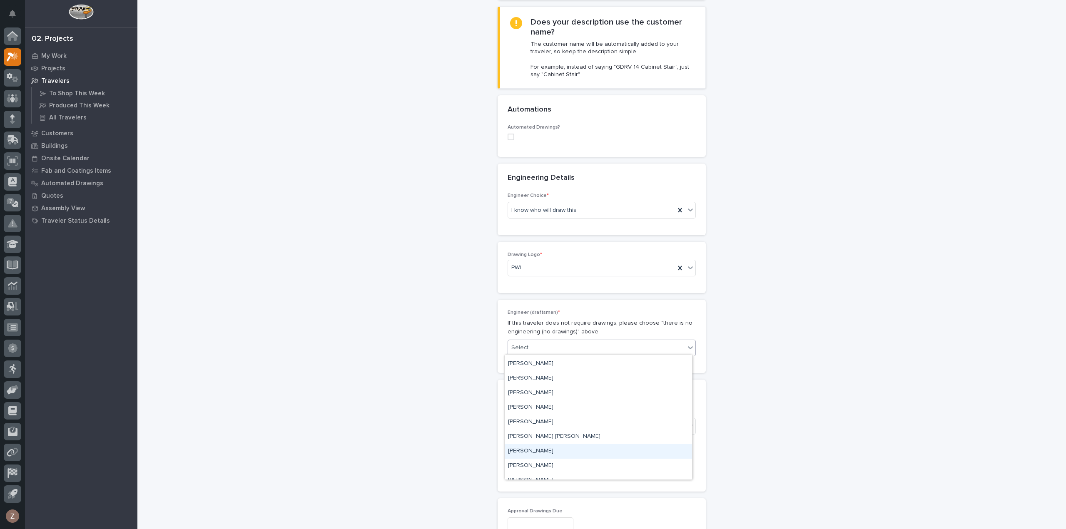
drag, startPoint x: 554, startPoint y: 447, endPoint x: 552, endPoint y: 452, distance: 4.7
click at [554, 447] on div "Darren Miller" at bounding box center [597, 451] width 187 height 15
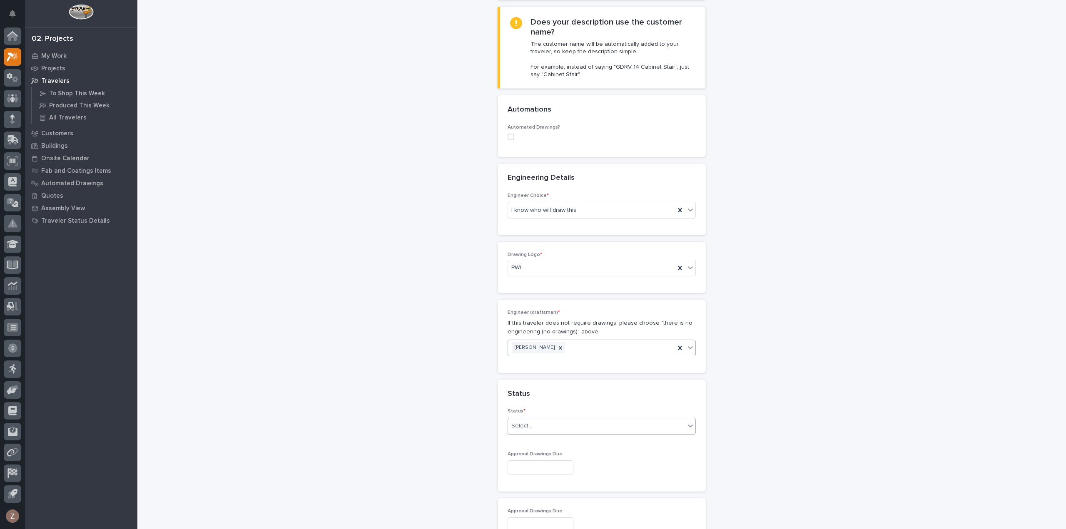
click at [587, 426] on div "Select..." at bounding box center [596, 426] width 177 height 14
click at [569, 442] on div "Sold (no traveler printed)" at bounding box center [597, 440] width 187 height 15
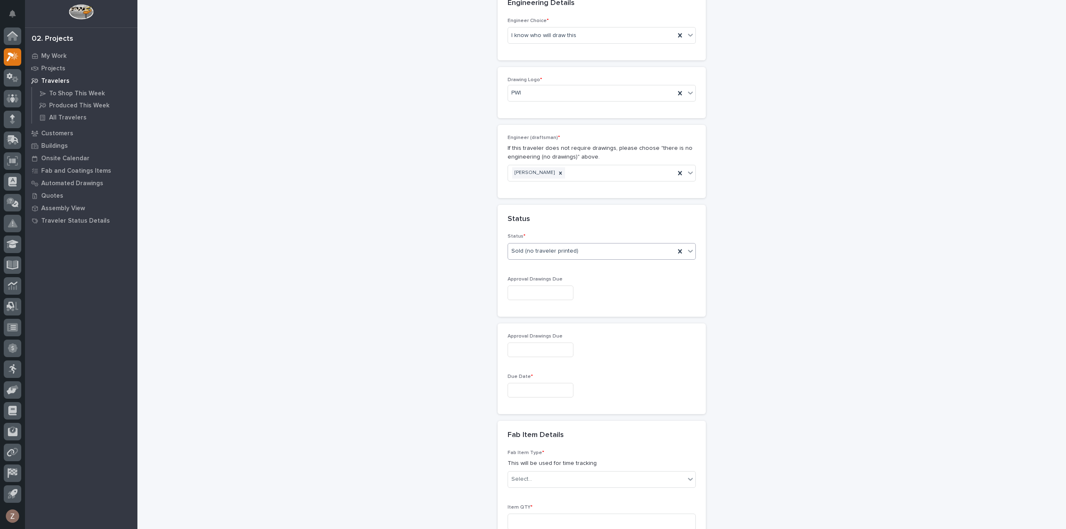
scroll to position [458, 0]
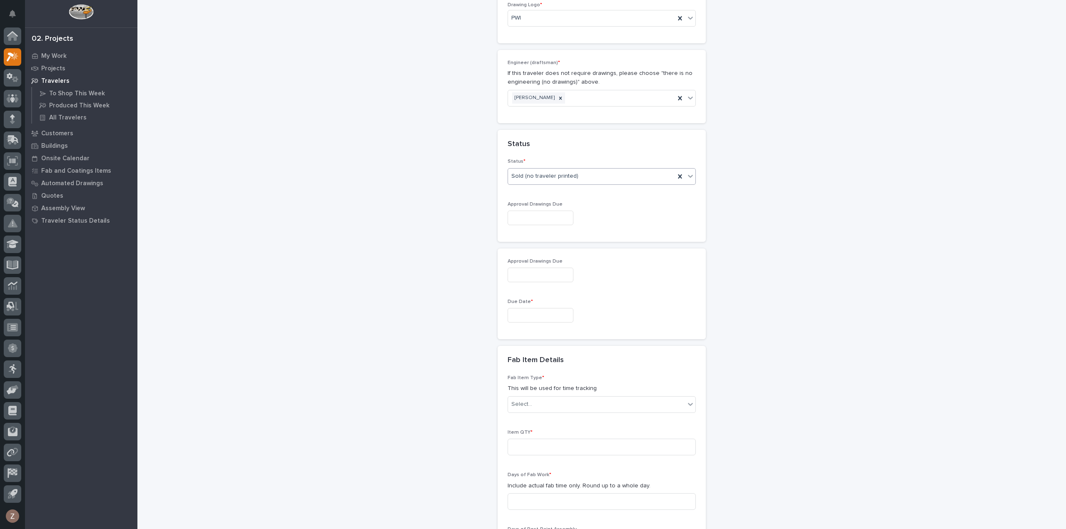
click at [525, 316] on input "text" at bounding box center [540, 315] width 66 height 15
click at [576, 184] on span "Next Month" at bounding box center [576, 183] width 0 height 11
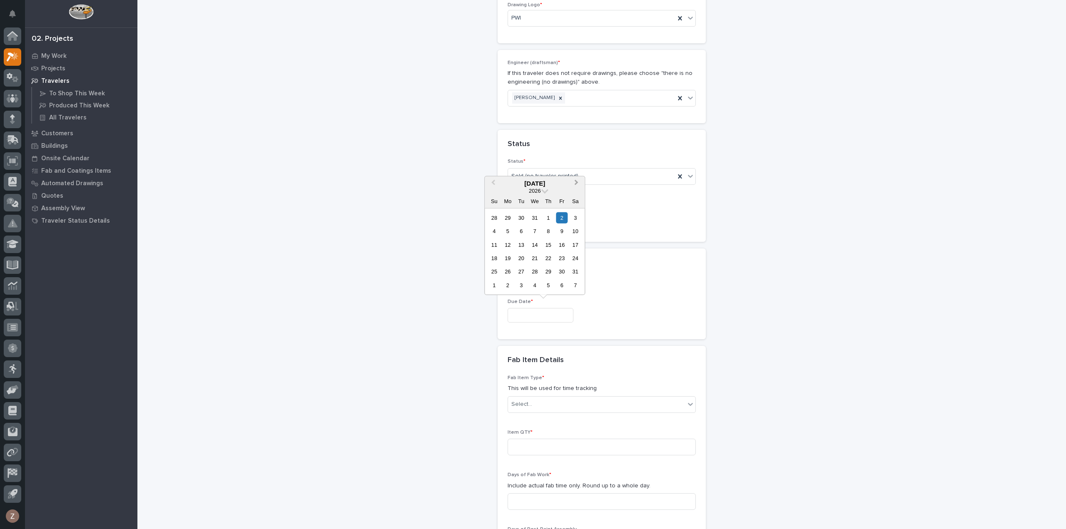
click at [576, 184] on span "Next Month" at bounding box center [576, 183] width 0 height 11
click at [562, 248] on div "20" at bounding box center [561, 244] width 11 height 11
type input "**********"
click at [797, 216] on div "**********" at bounding box center [601, 202] width 835 height 1318
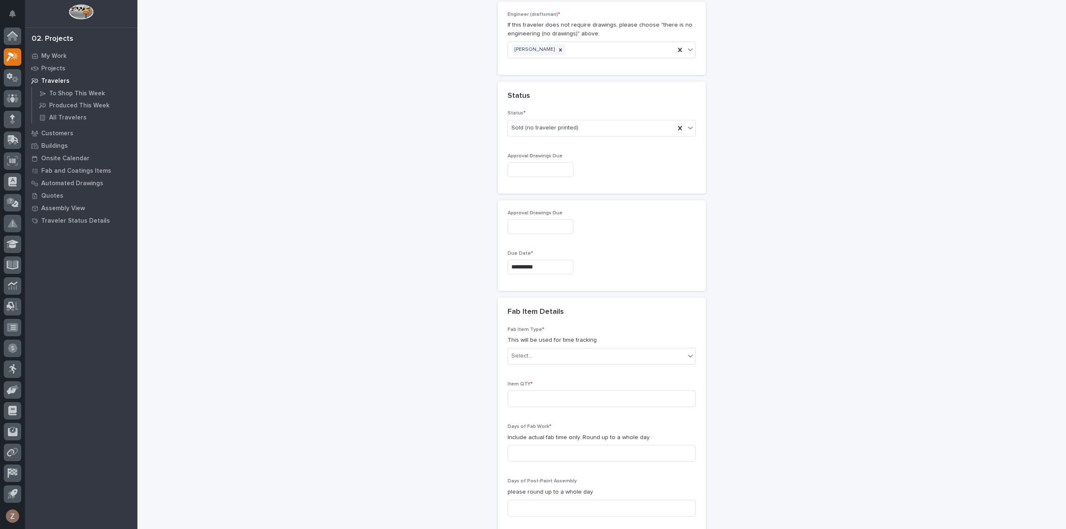
scroll to position [624, 0]
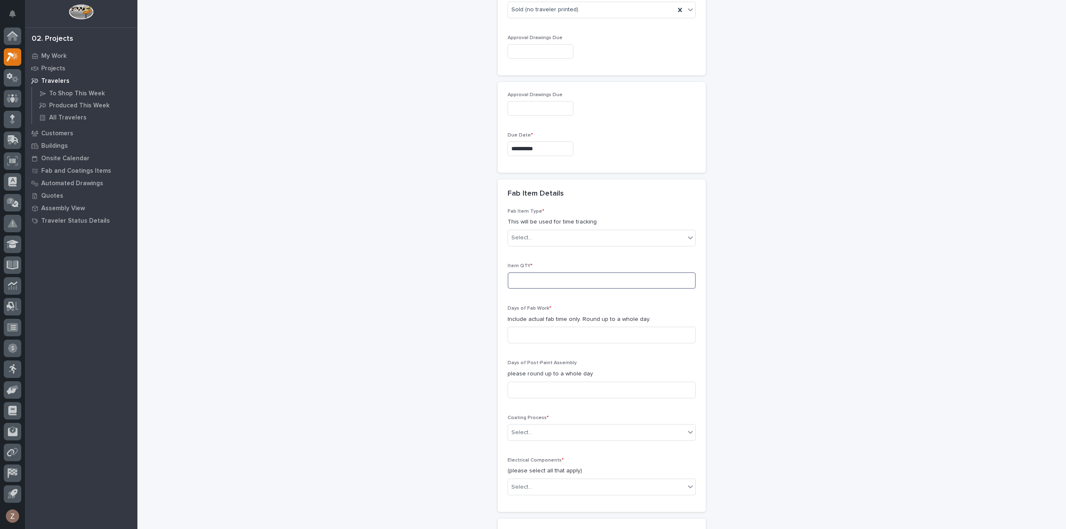
click at [559, 279] on input at bounding box center [601, 280] width 188 height 17
type input "1"
click at [547, 329] on input at bounding box center [601, 335] width 188 height 17
click at [535, 334] on input at bounding box center [601, 335] width 188 height 17
click at [544, 389] on input at bounding box center [601, 390] width 188 height 17
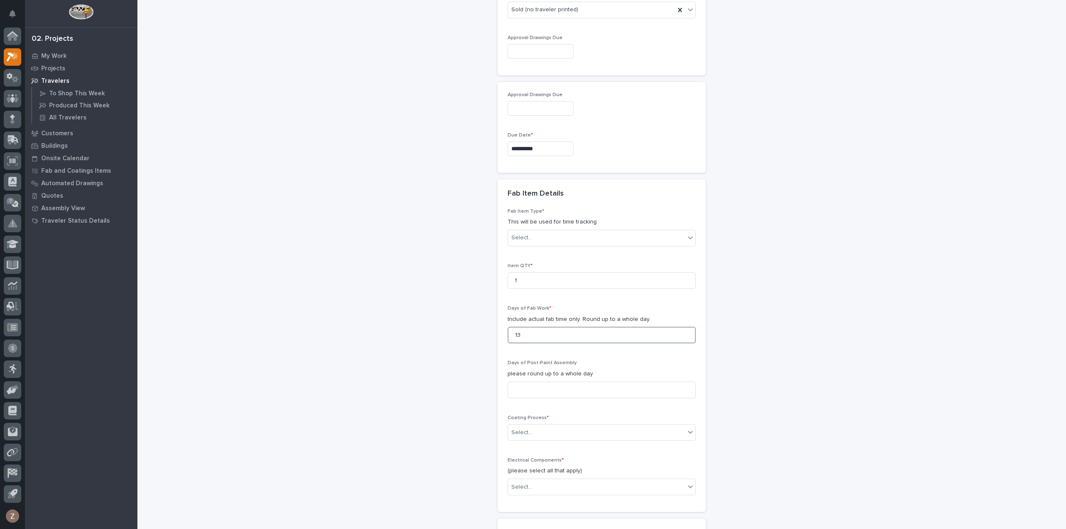
drag, startPoint x: 530, startPoint y: 333, endPoint x: 475, endPoint y: 333, distance: 55.8
click at [487, 334] on div "**********" at bounding box center [601, 35] width 835 height 1318
type input "10"
click at [528, 382] on input at bounding box center [601, 390] width 188 height 17
type input "3"
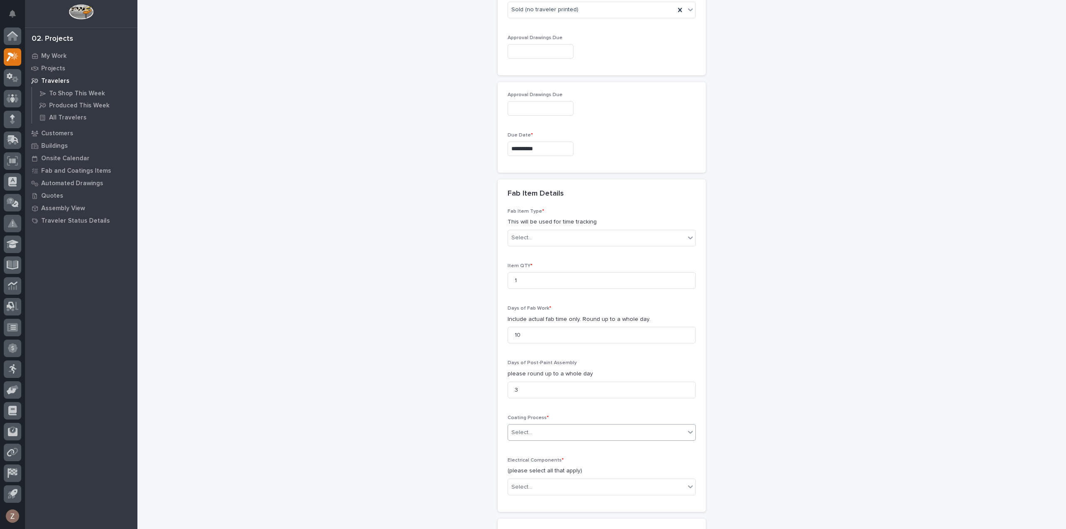
click at [542, 431] on div "Select..." at bounding box center [596, 433] width 177 height 14
click at [554, 461] on div "In-House Paint/Powder" at bounding box center [597, 459] width 187 height 15
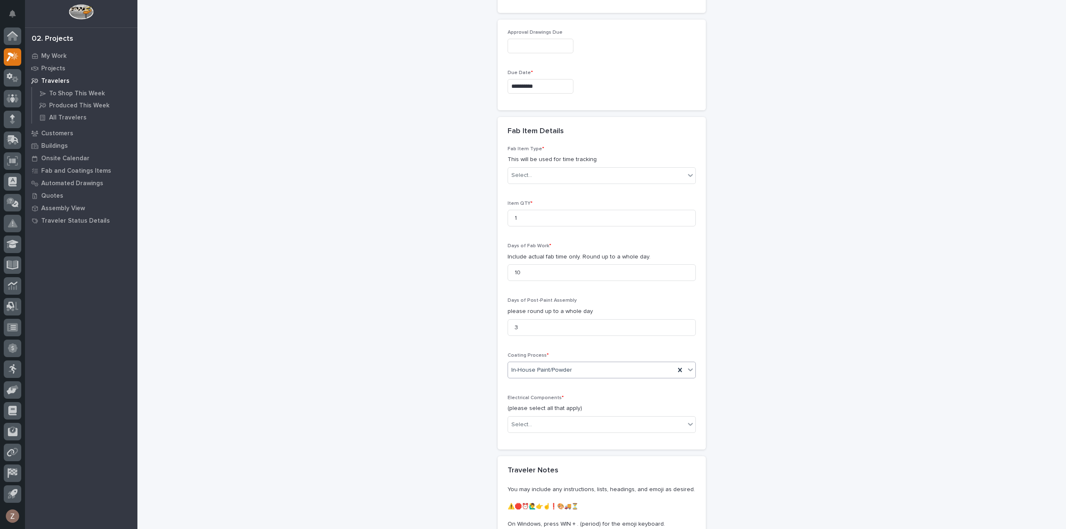
scroll to position [791, 0]
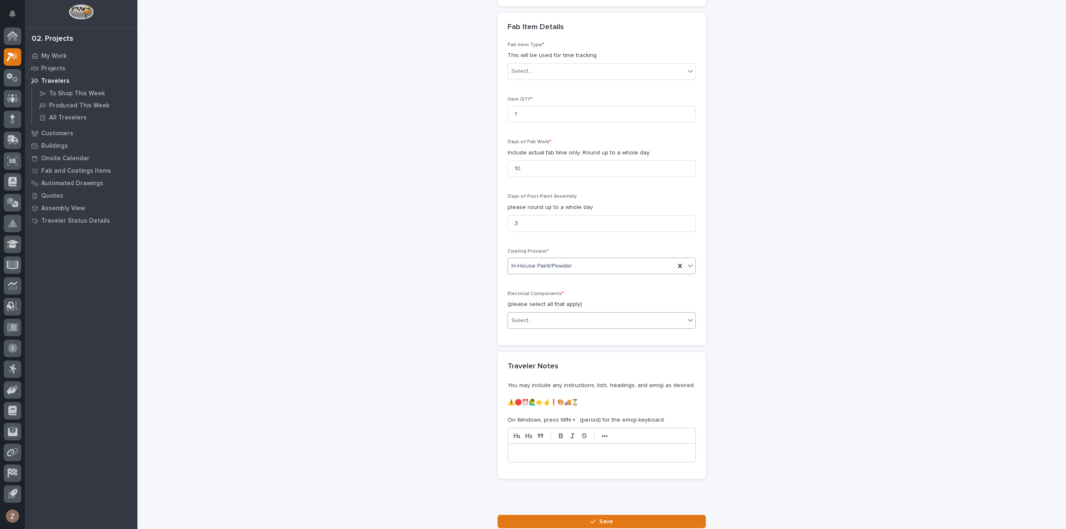
click at [539, 318] on div "Select..." at bounding box center [596, 321] width 177 height 14
click at [598, 440] on div "Specialty/Custom Control Panel" at bounding box center [597, 443] width 187 height 15
click at [631, 516] on button "Save" at bounding box center [601, 521] width 208 height 13
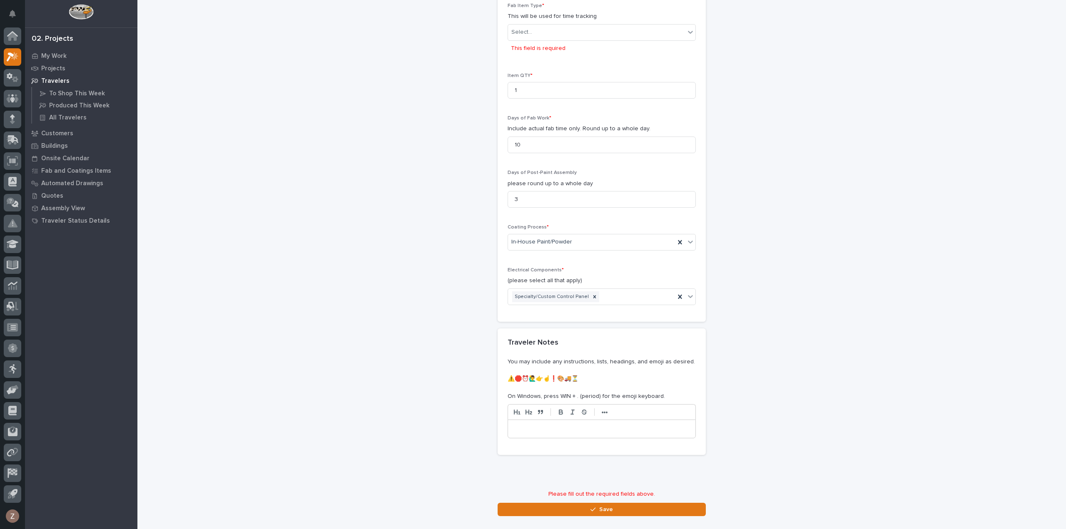
scroll to position [580, 0]
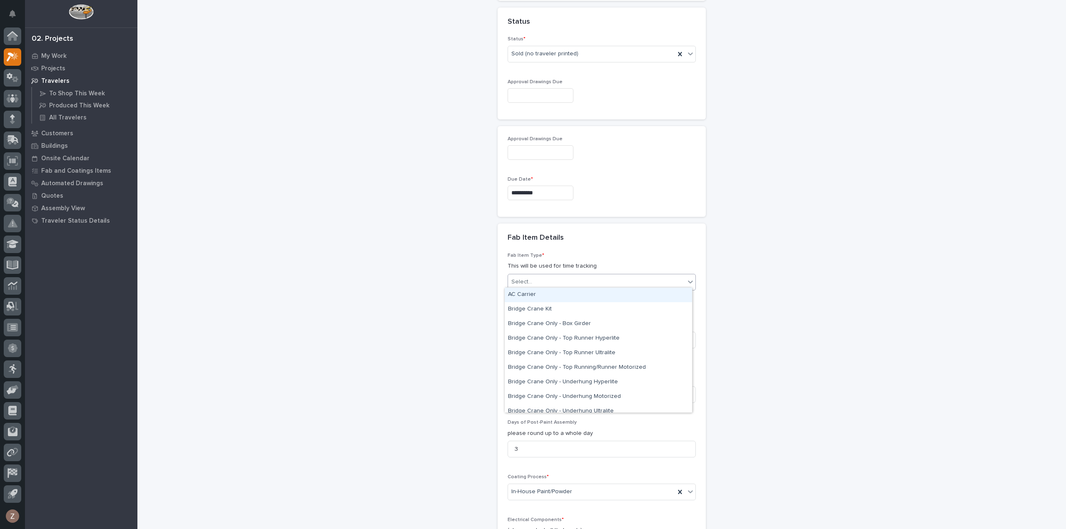
click at [572, 282] on div "Select..." at bounding box center [596, 282] width 177 height 14
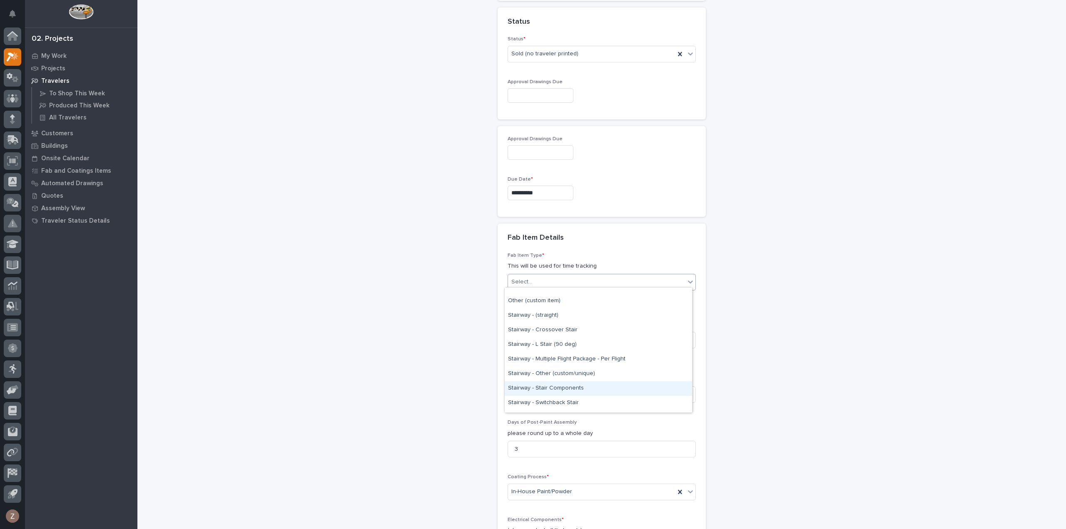
scroll to position [447, 0]
click at [540, 312] on div "Other (custom item)" at bounding box center [597, 313] width 187 height 15
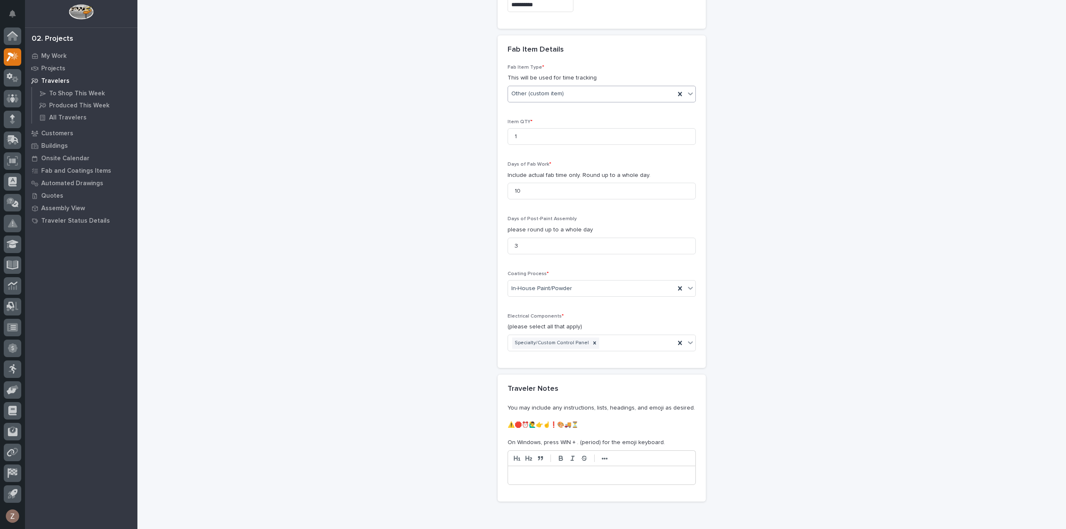
scroll to position [851, 0]
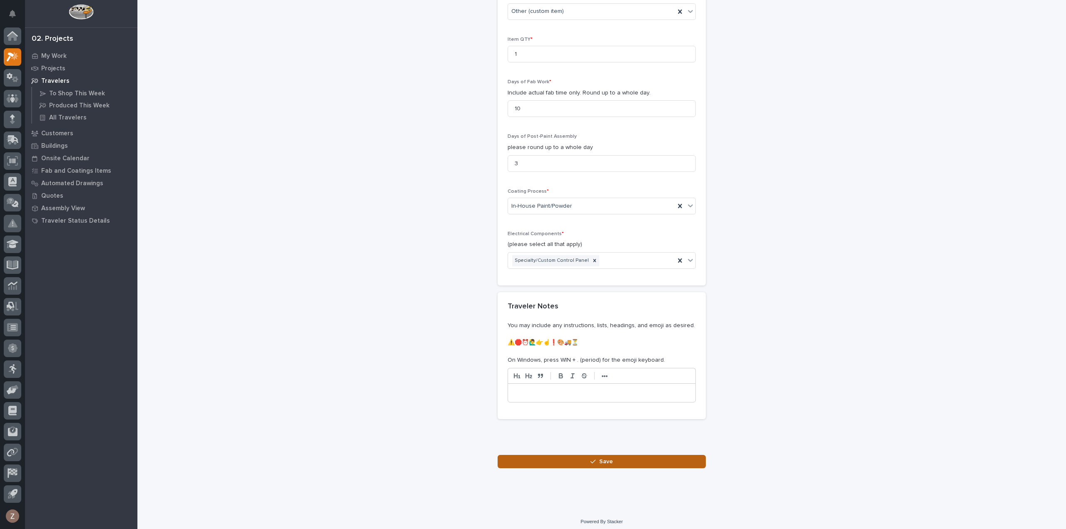
click at [615, 459] on button "Save" at bounding box center [601, 461] width 208 height 13
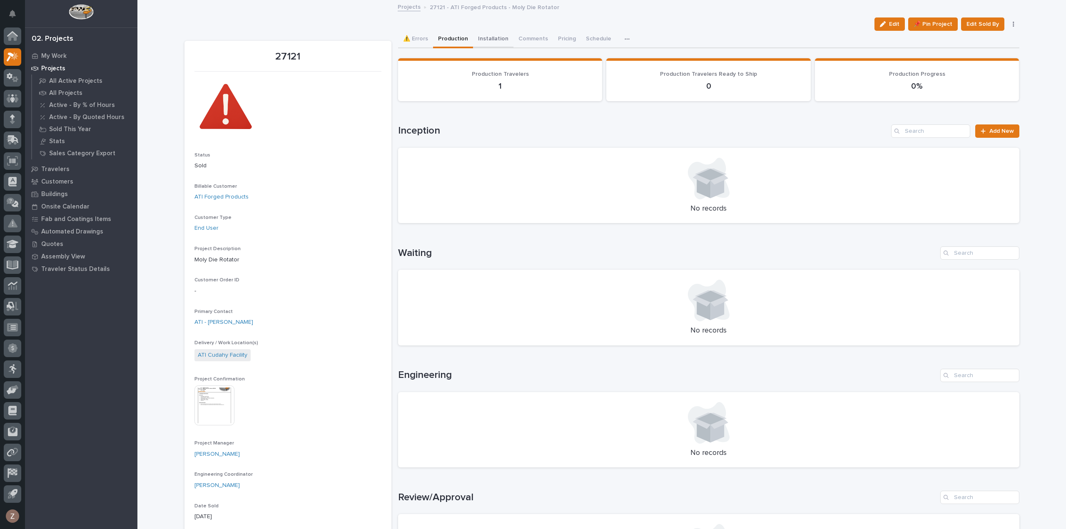
click at [487, 40] on button "Installation" at bounding box center [493, 39] width 40 height 17
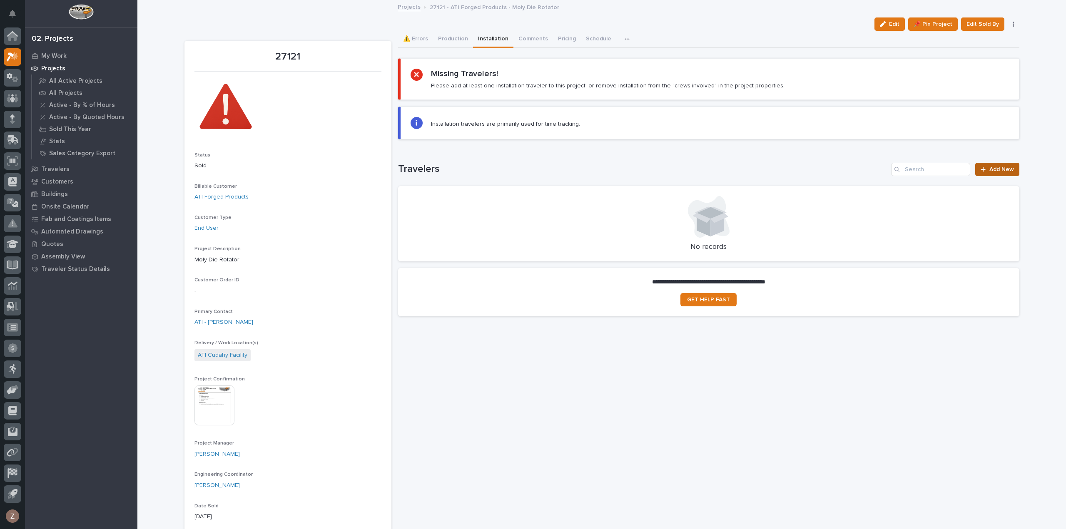
click at [1001, 172] on link "Add New" at bounding box center [997, 169] width 44 height 13
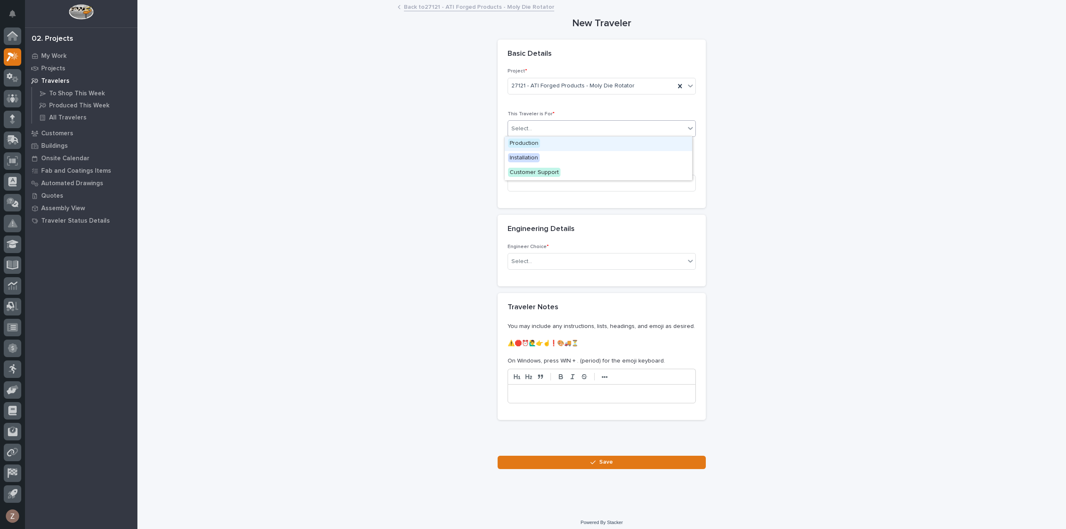
click at [549, 125] on div "Select..." at bounding box center [596, 129] width 177 height 14
click at [544, 154] on div "Installation" at bounding box center [597, 158] width 187 height 15
click at [561, 184] on input at bounding box center [601, 183] width 188 height 17
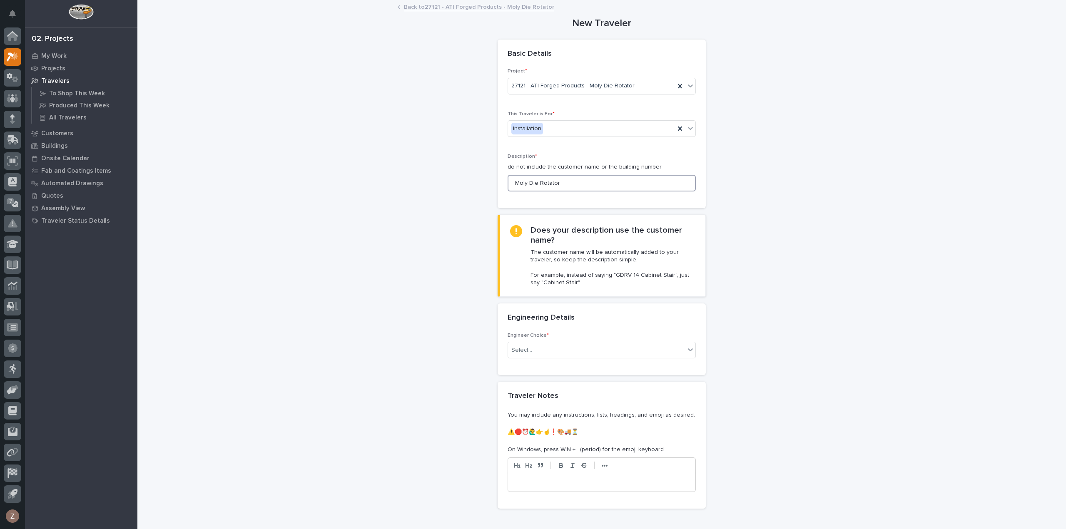
type input "Moly Die Rotator"
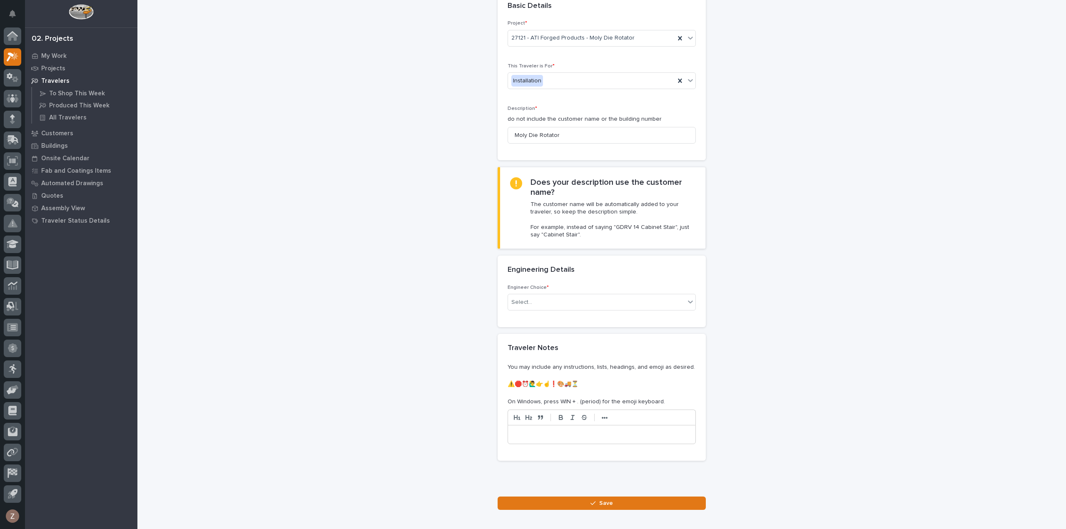
scroll to position [92, 0]
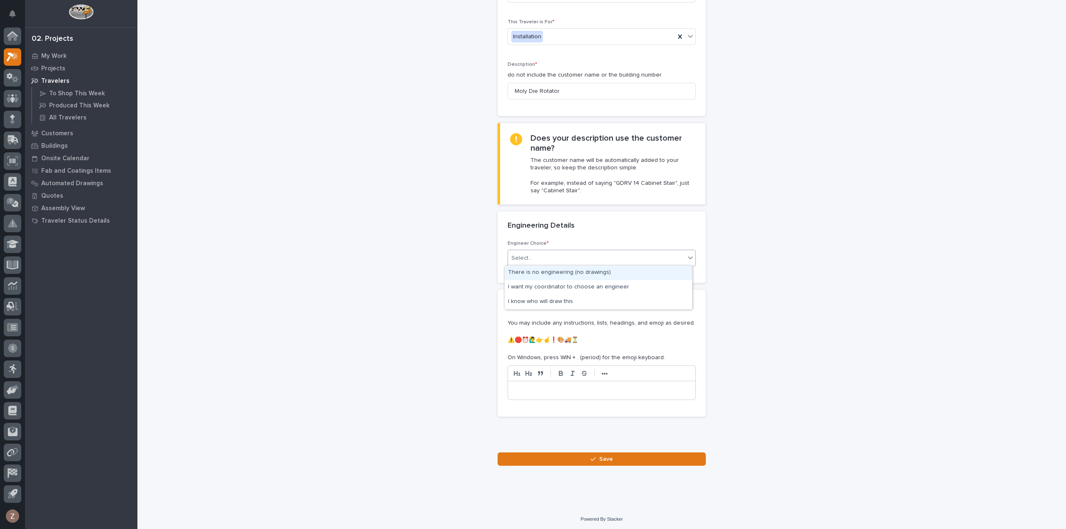
click at [566, 258] on div "Select..." at bounding box center [596, 258] width 177 height 14
click at [549, 303] on div "I know who will draw this" at bounding box center [597, 302] width 187 height 15
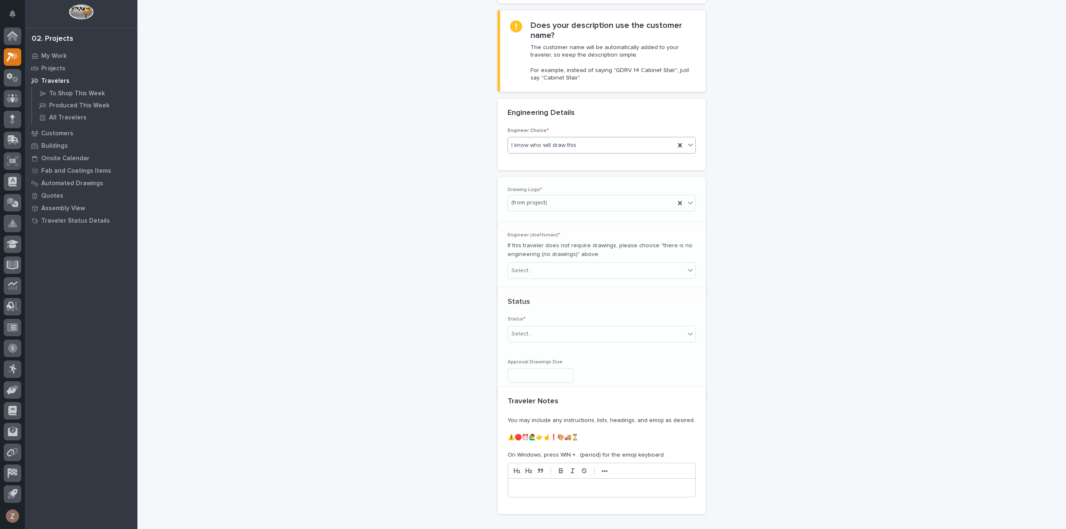
scroll to position [220, 0]
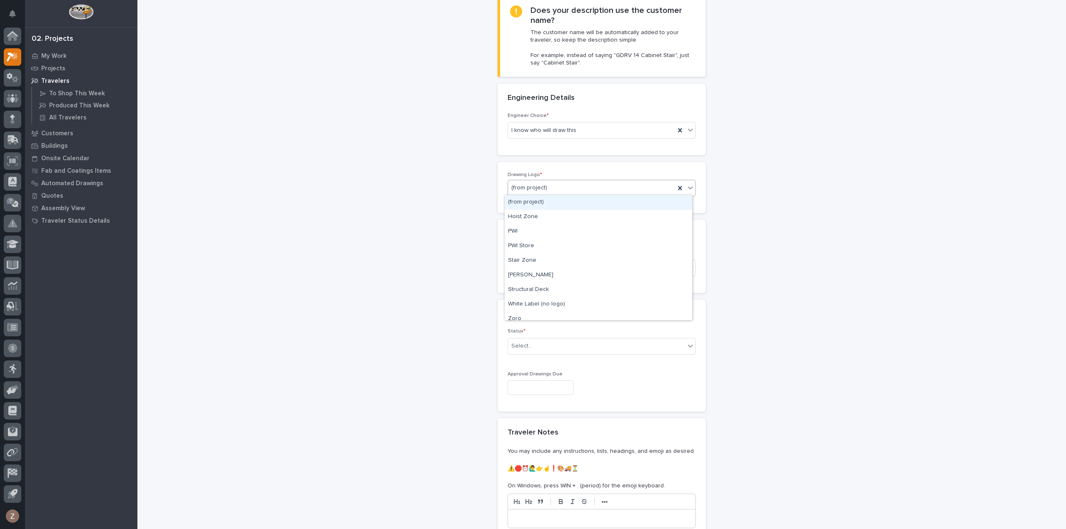
click at [560, 183] on div "(from project)" at bounding box center [591, 188] width 167 height 14
click at [536, 233] on div "PWI" at bounding box center [597, 231] width 187 height 15
click at [539, 262] on div "Select..." at bounding box center [596, 268] width 177 height 14
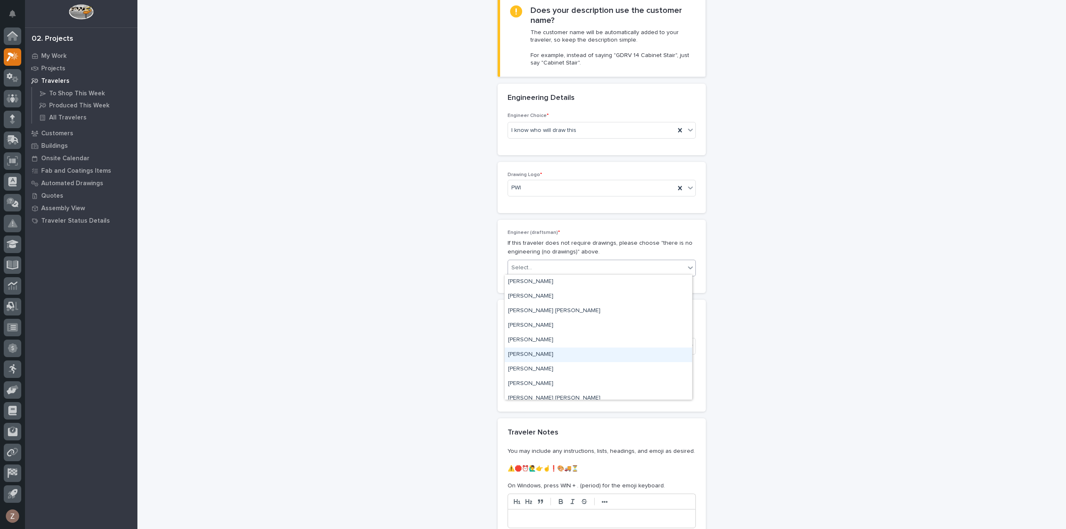
scroll to position [42, 0]
click at [544, 377] on div "Darren Miller" at bounding box center [597, 371] width 187 height 15
click at [562, 343] on div "Select..." at bounding box center [596, 346] width 177 height 14
click at [558, 362] on div "Sold (no traveler printed)" at bounding box center [597, 360] width 187 height 15
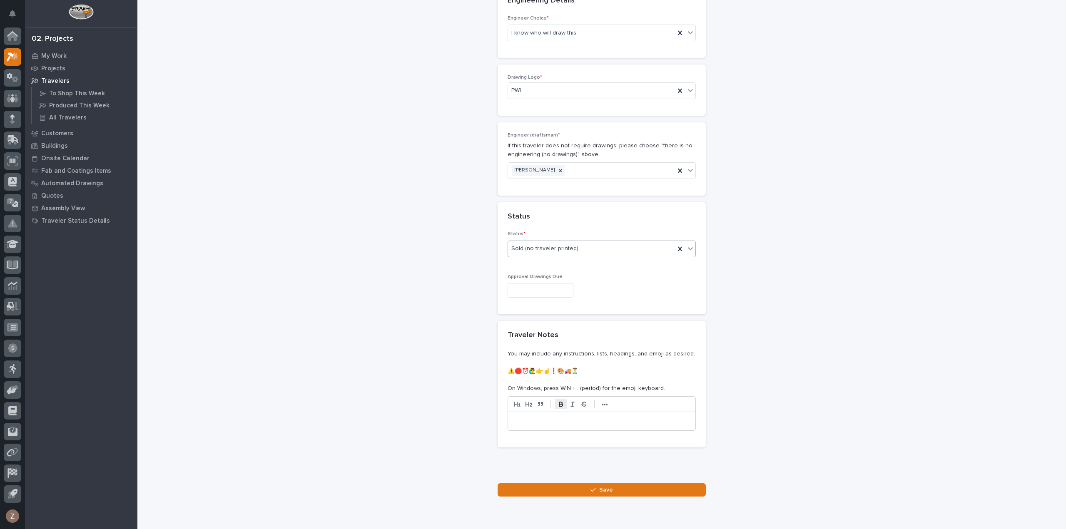
scroll to position [347, 0]
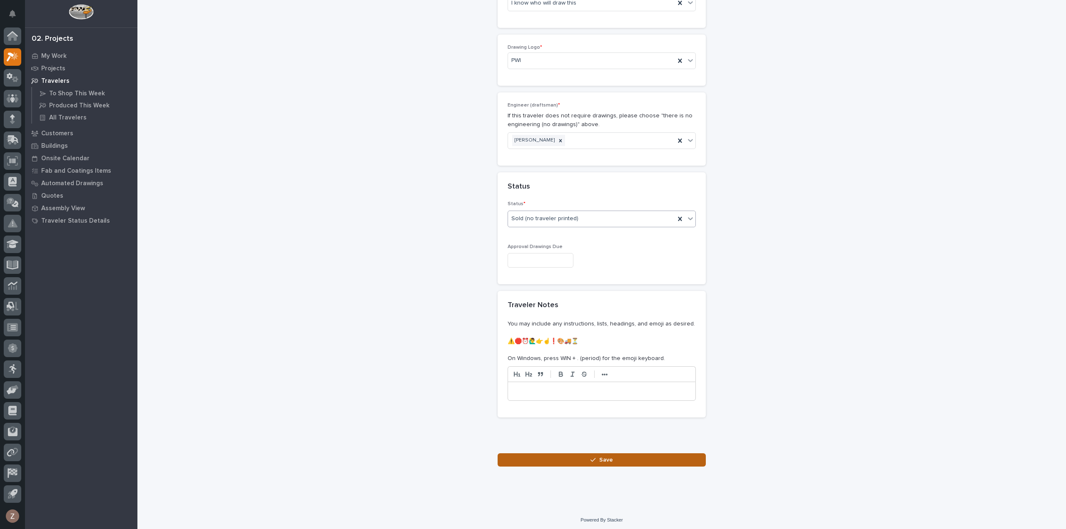
click at [584, 459] on button "Save" at bounding box center [601, 459] width 208 height 13
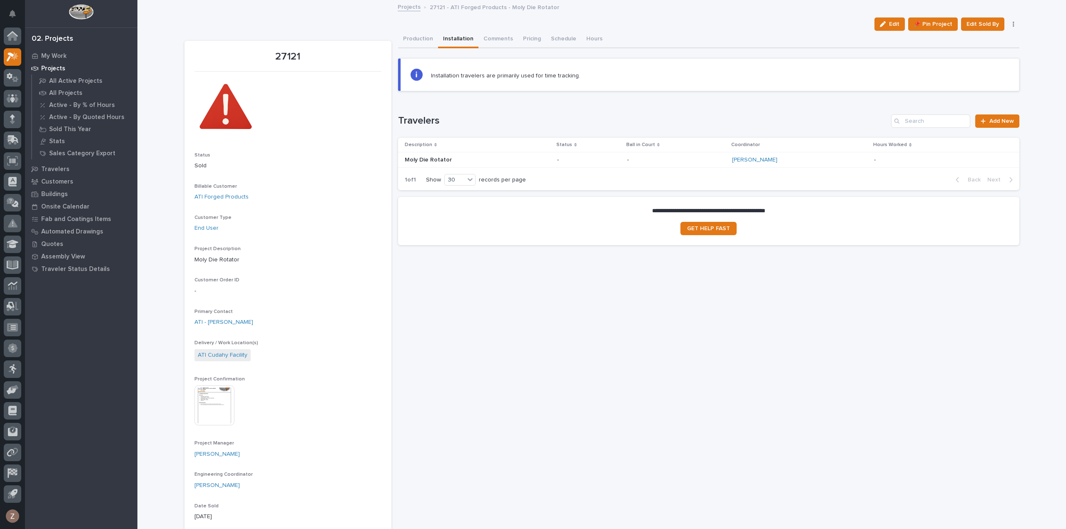
drag, startPoint x: 891, startPoint y: 25, endPoint x: 139, endPoint y: 376, distance: 829.9
click at [891, 25] on span "Edit" at bounding box center [894, 23] width 10 height 7
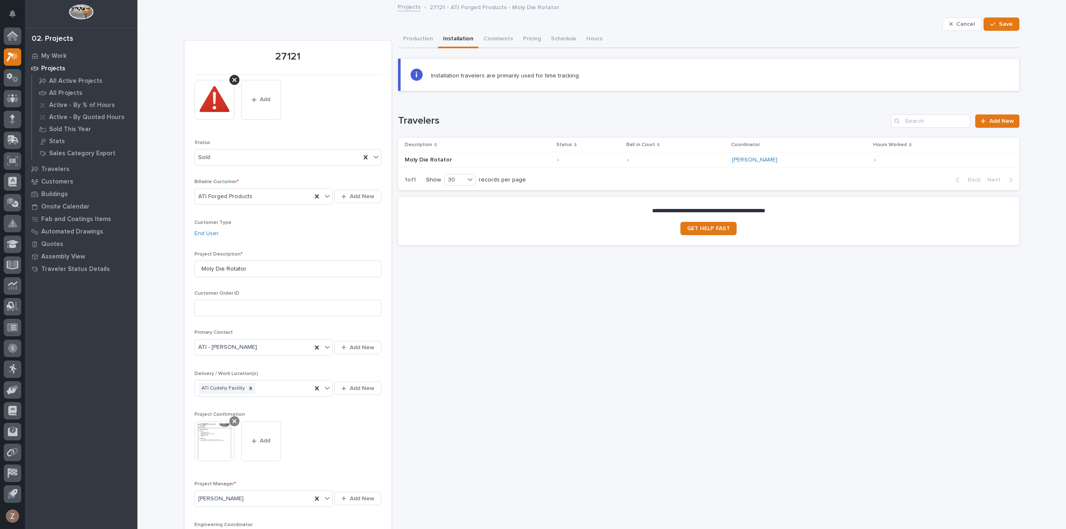
click at [232, 420] on icon at bounding box center [234, 421] width 4 height 4
drag, startPoint x: 215, startPoint y: 444, endPoint x: 252, endPoint y: 442, distance: 37.5
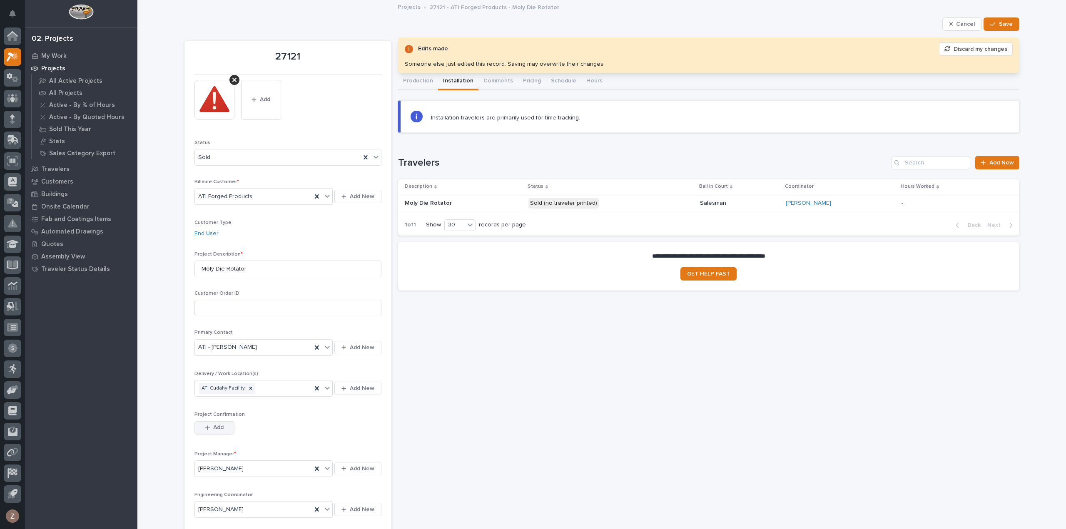
click at [213, 427] on span "Add" at bounding box center [218, 427] width 10 height 7
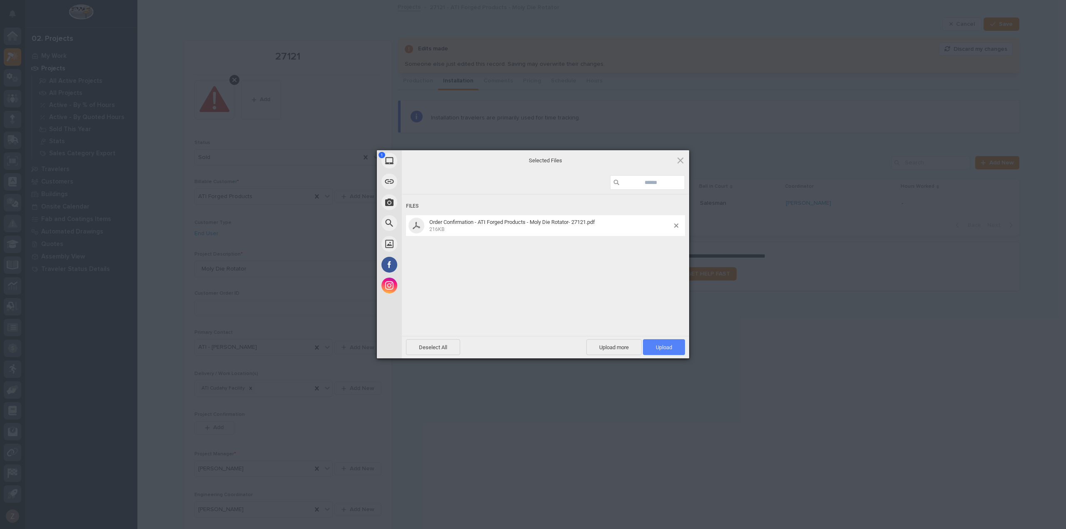
click at [671, 346] on span "Upload 1" at bounding box center [664, 347] width 16 height 6
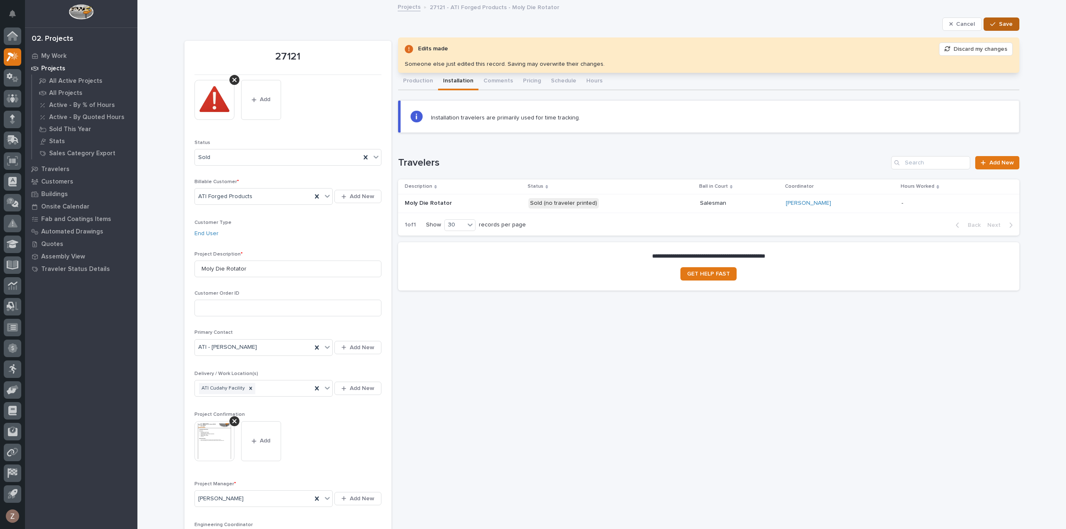
click at [1009, 26] on button "Save" at bounding box center [1000, 23] width 35 height 13
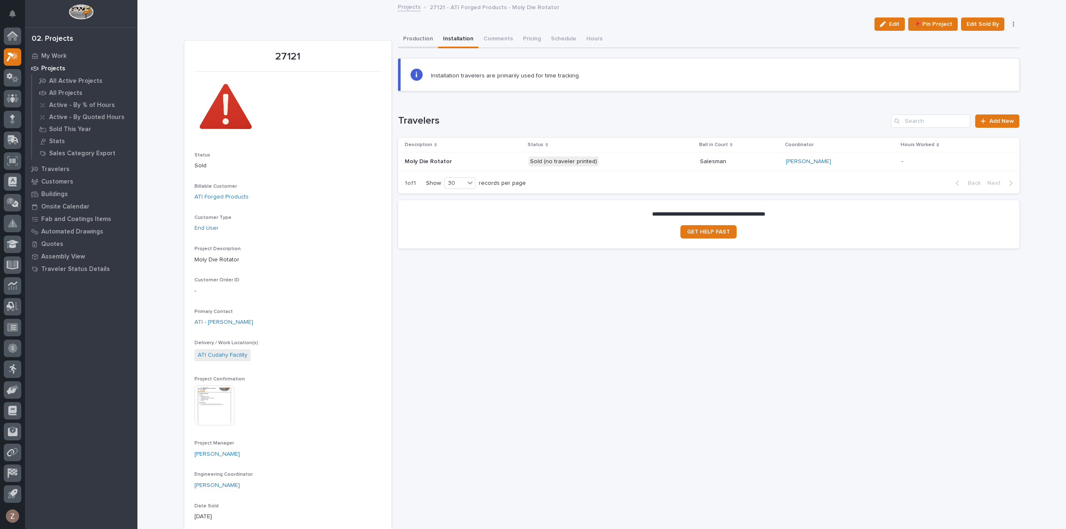
click at [412, 43] on button "Production" at bounding box center [418, 39] width 40 height 17
